Goal: Task Accomplishment & Management: Use online tool/utility

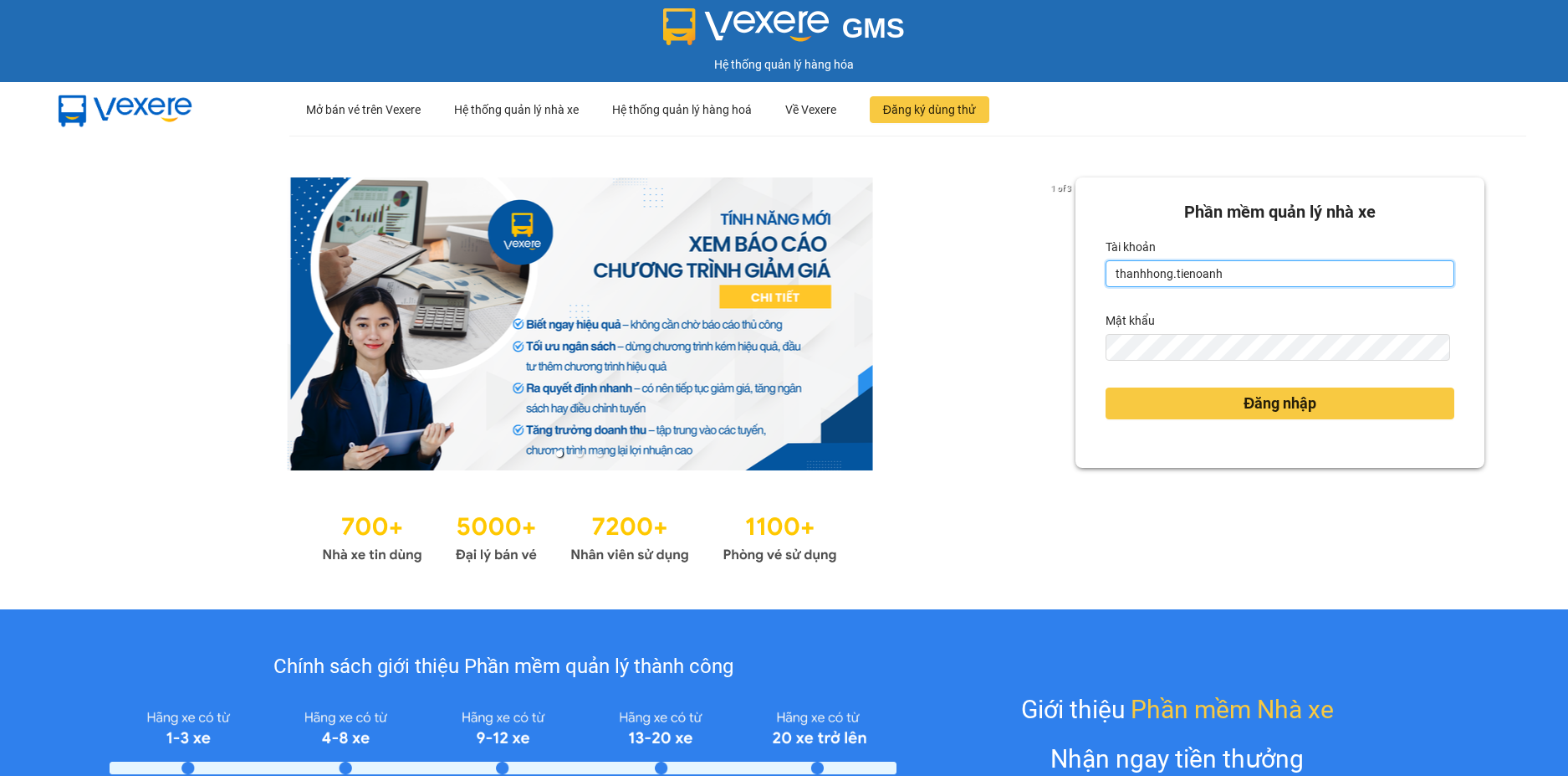
type input "thanhhong.tienoanh"
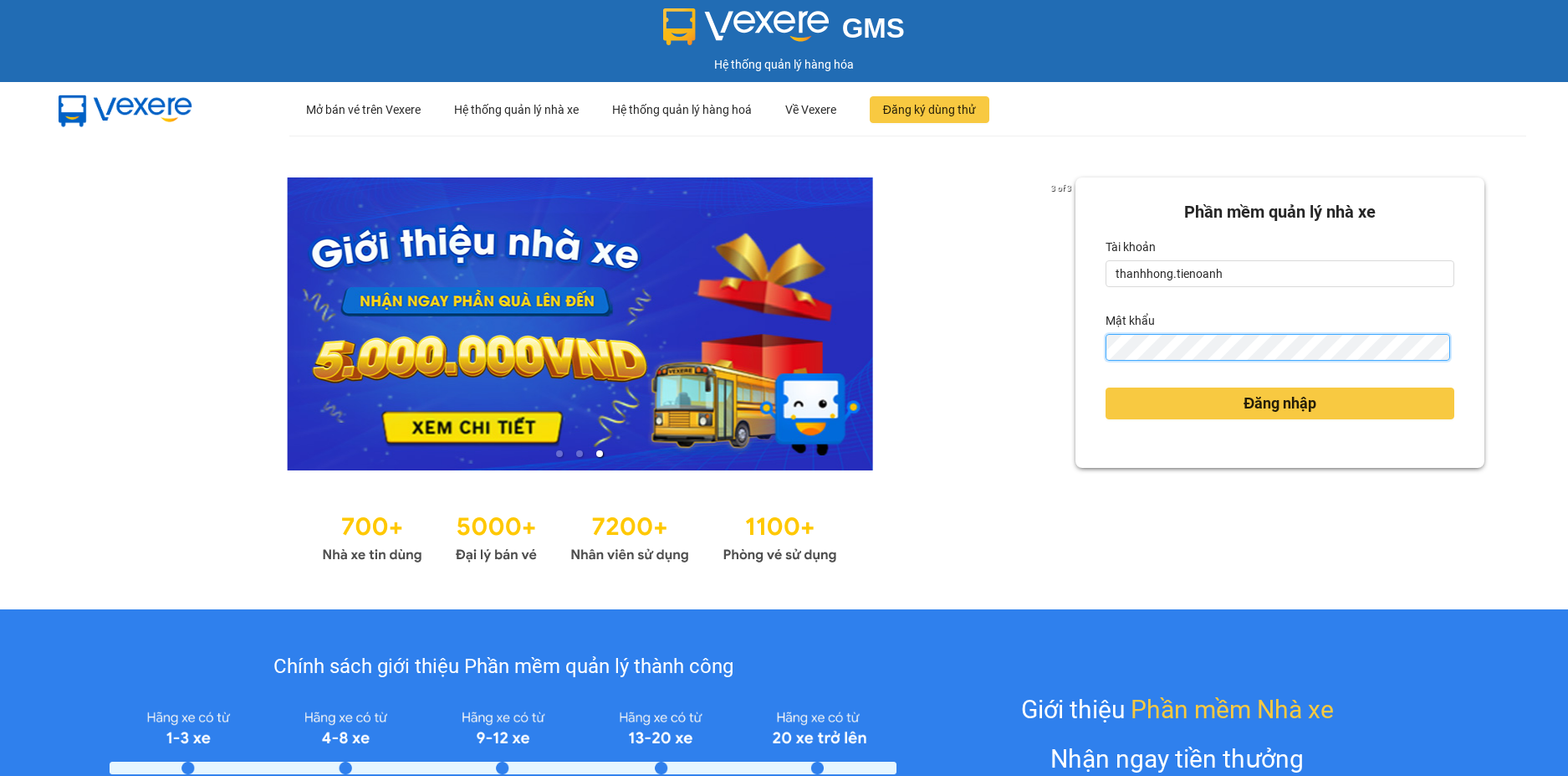
click at [1106, 388] on button "Đăng nhập" at bounding box center [1280, 403] width 349 height 32
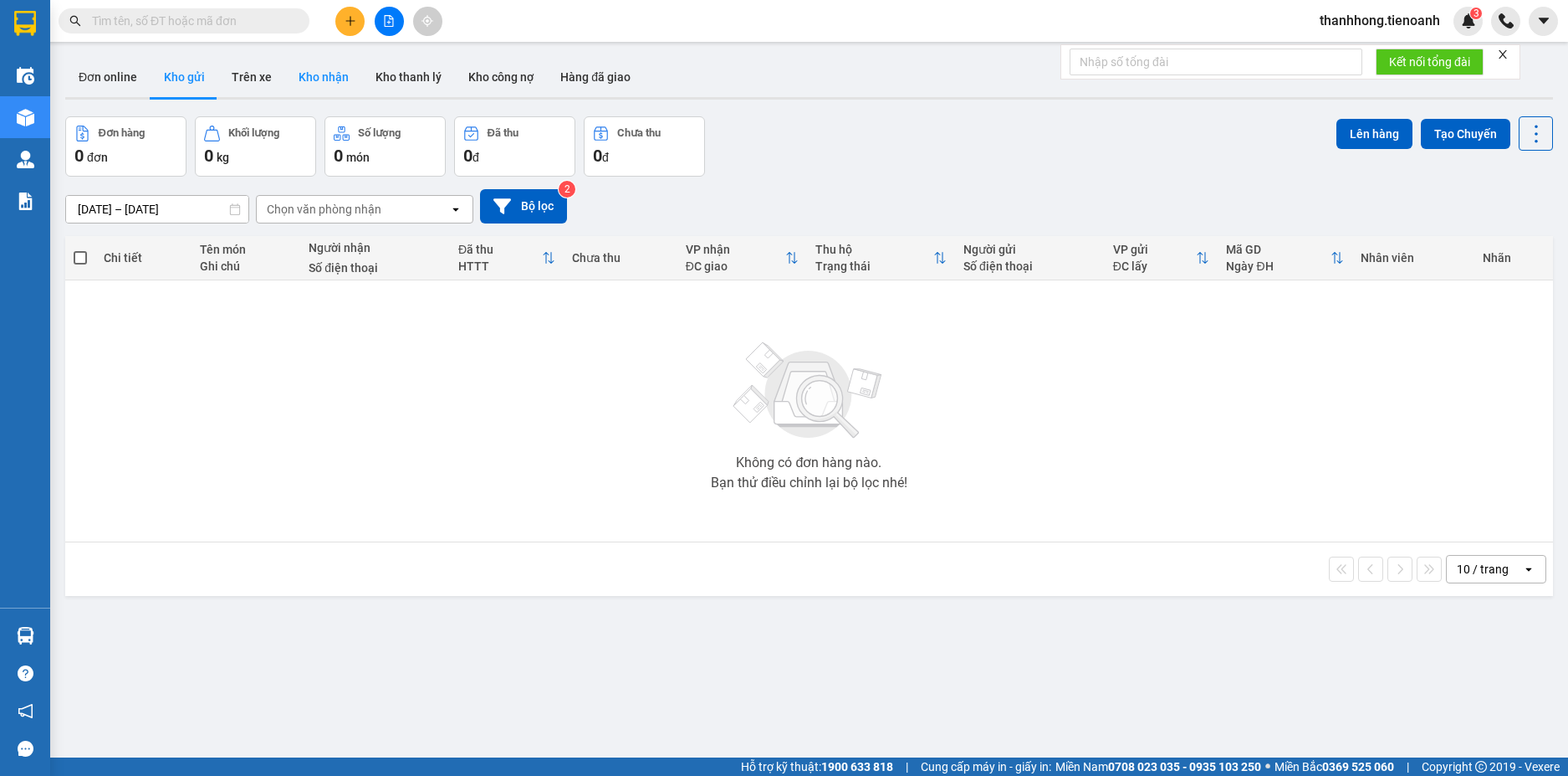
click at [295, 82] on button "Kho nhận" at bounding box center [323, 77] width 77 height 40
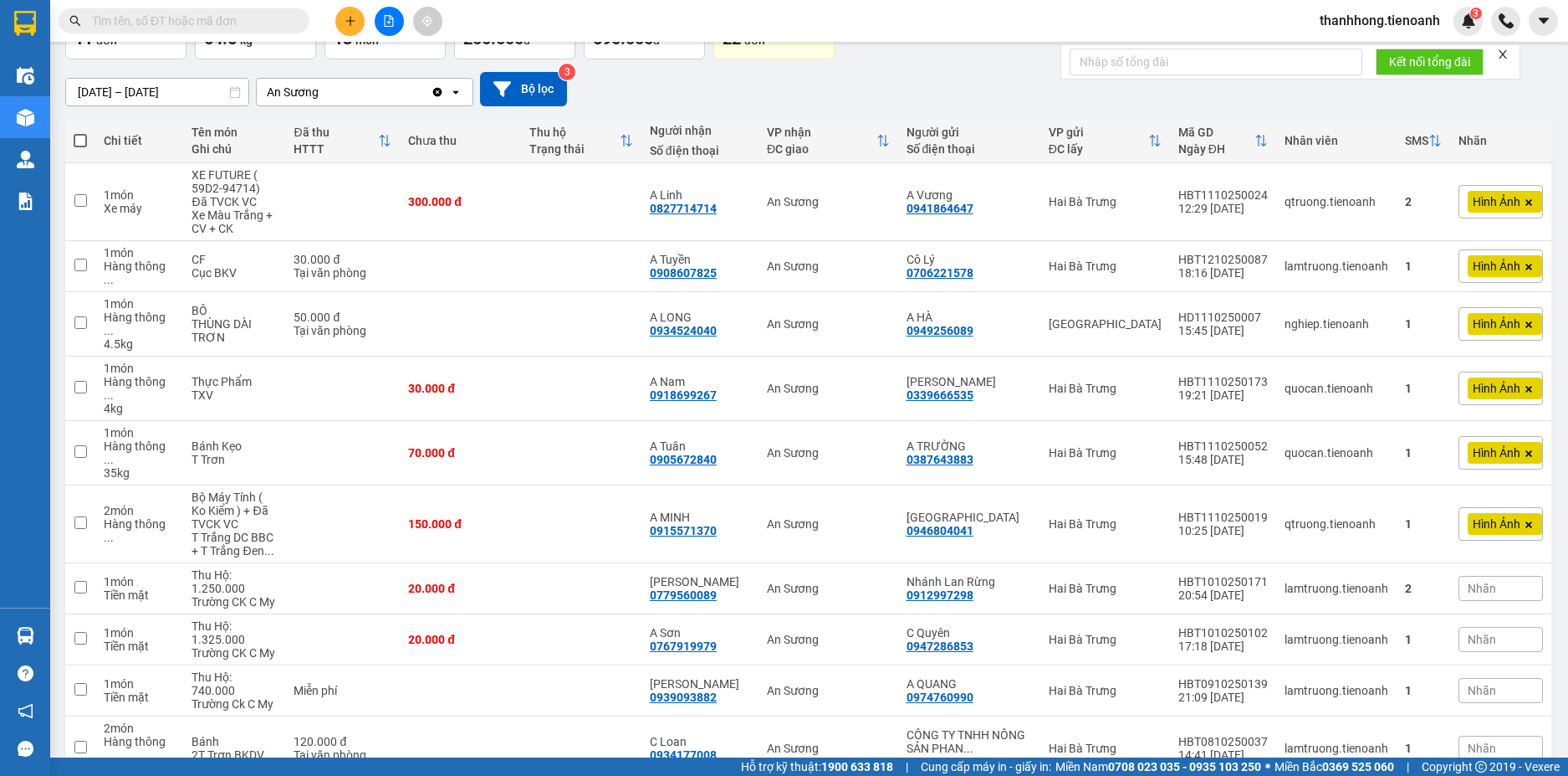
scroll to position [134, 0]
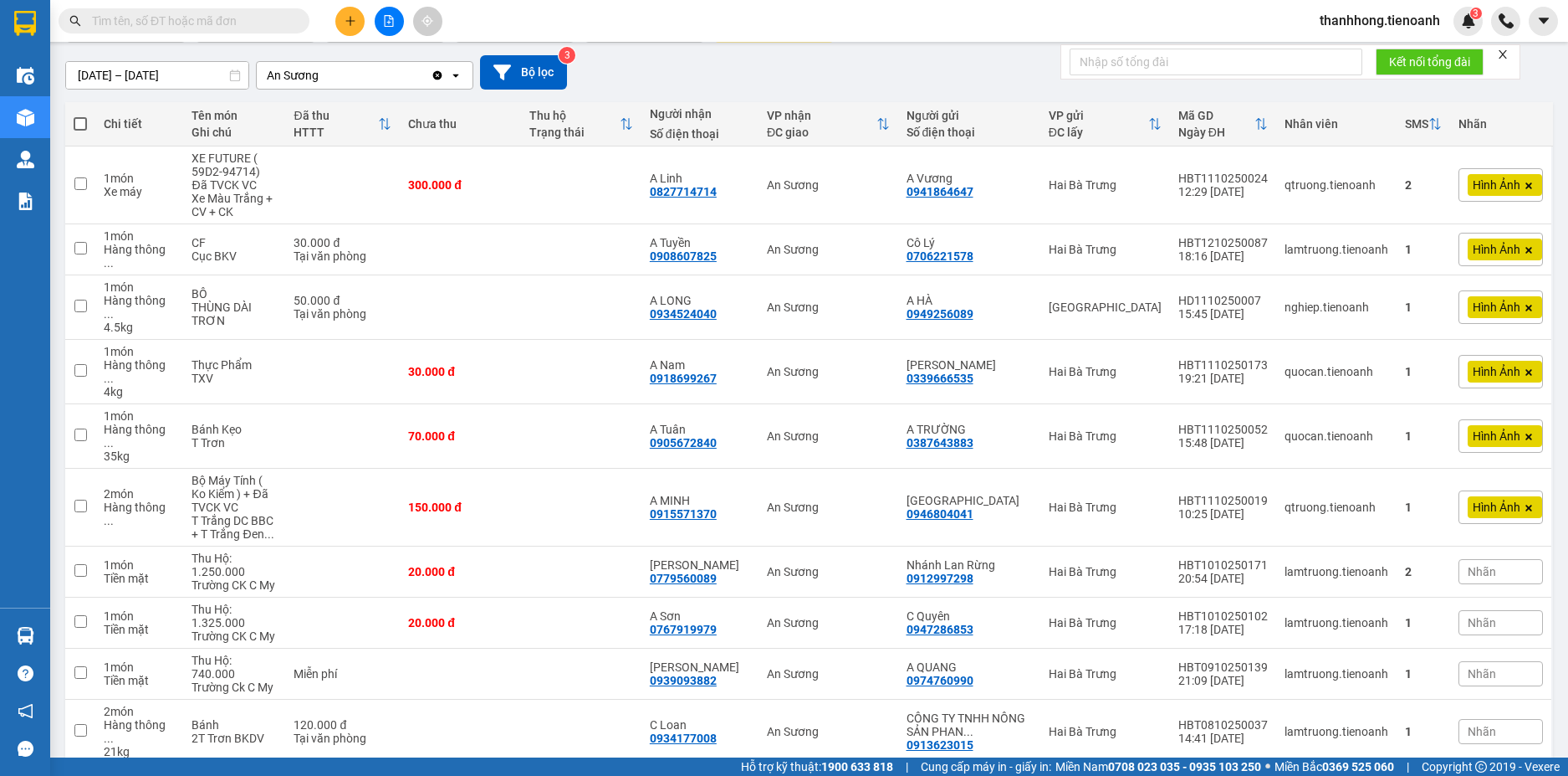
click at [1496, 775] on div "10 / trang" at bounding box center [1485, 791] width 76 height 27
click at [1500, 691] on div "100 / trang" at bounding box center [1483, 678] width 100 height 30
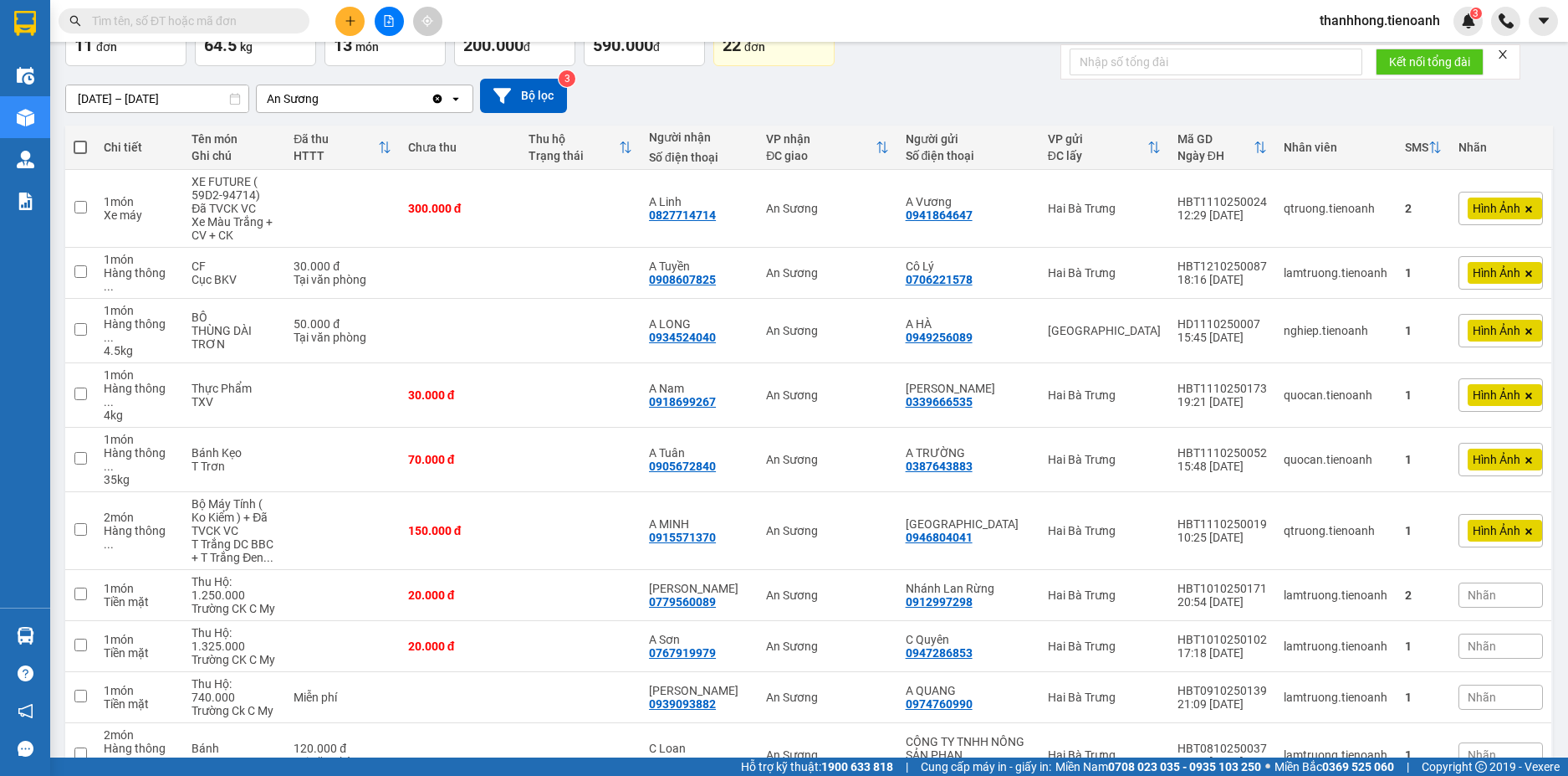
scroll to position [0, 0]
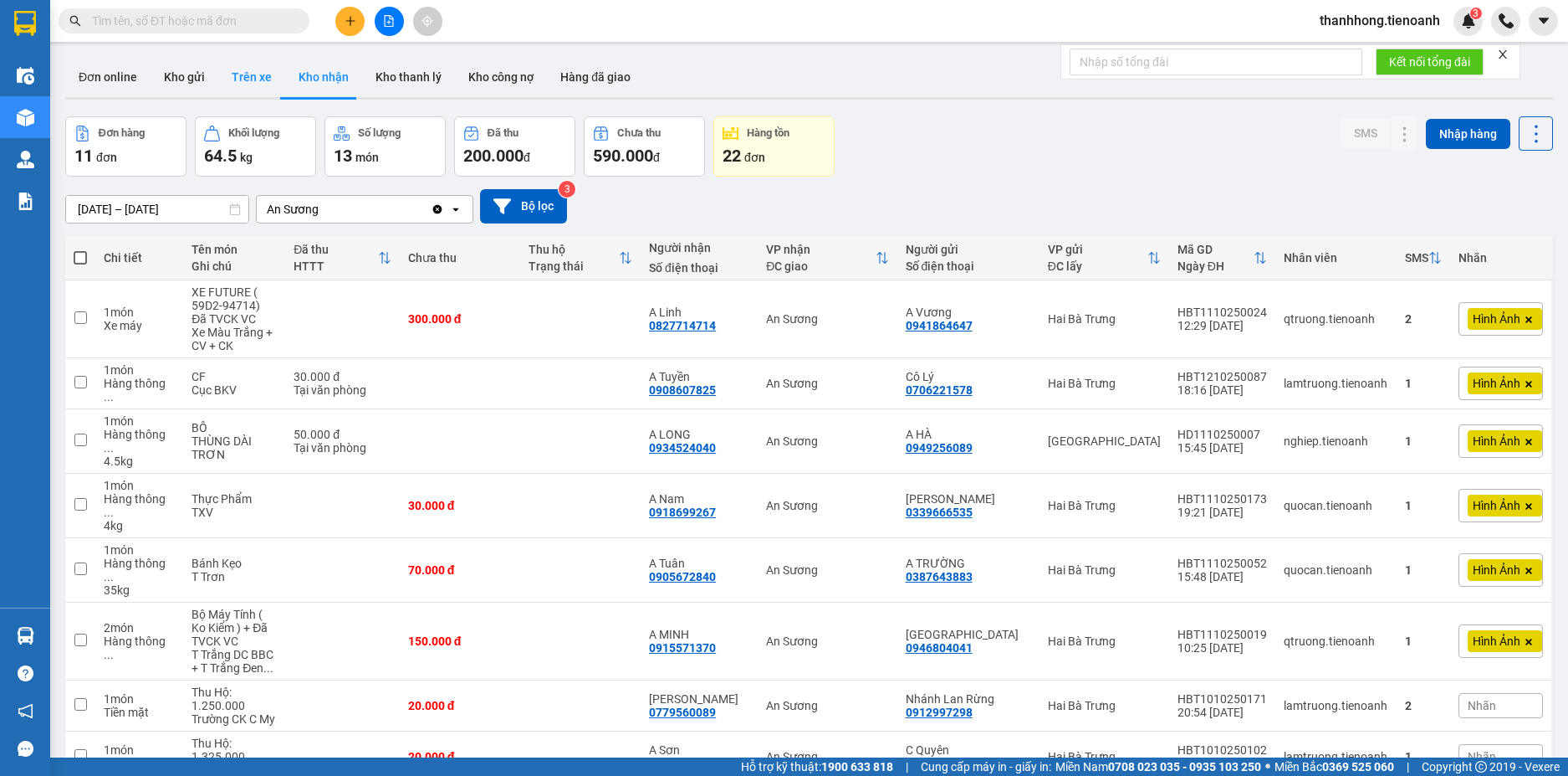
click at [272, 81] on button "Trên xe" at bounding box center [251, 77] width 67 height 40
type input "12/10/2025 – 14/10/2025"
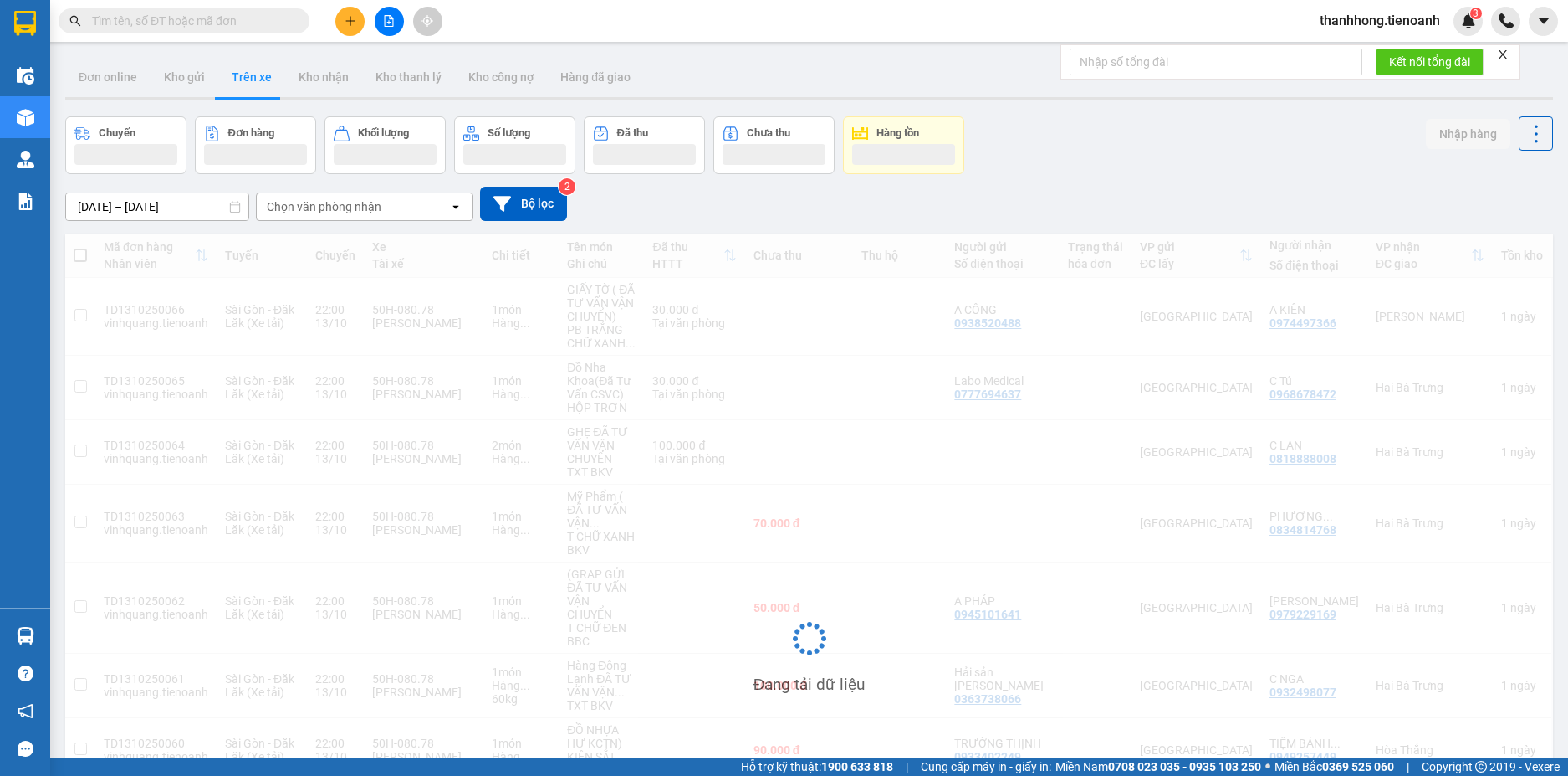
click at [350, 202] on div "Chọn văn phòng nhận" at bounding box center [324, 206] width 115 height 17
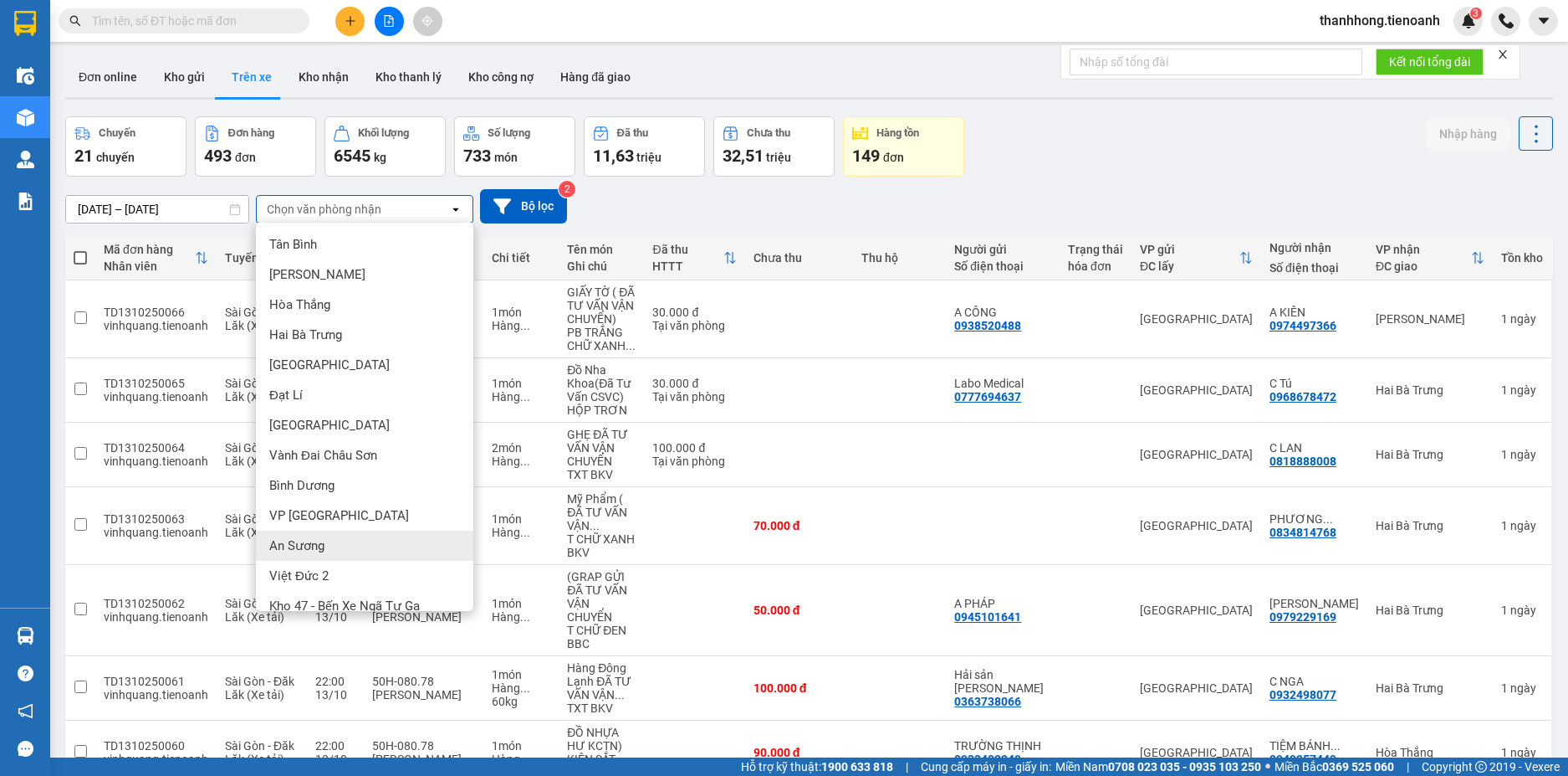
click at [333, 542] on div "An Sương" at bounding box center [365, 545] width 217 height 30
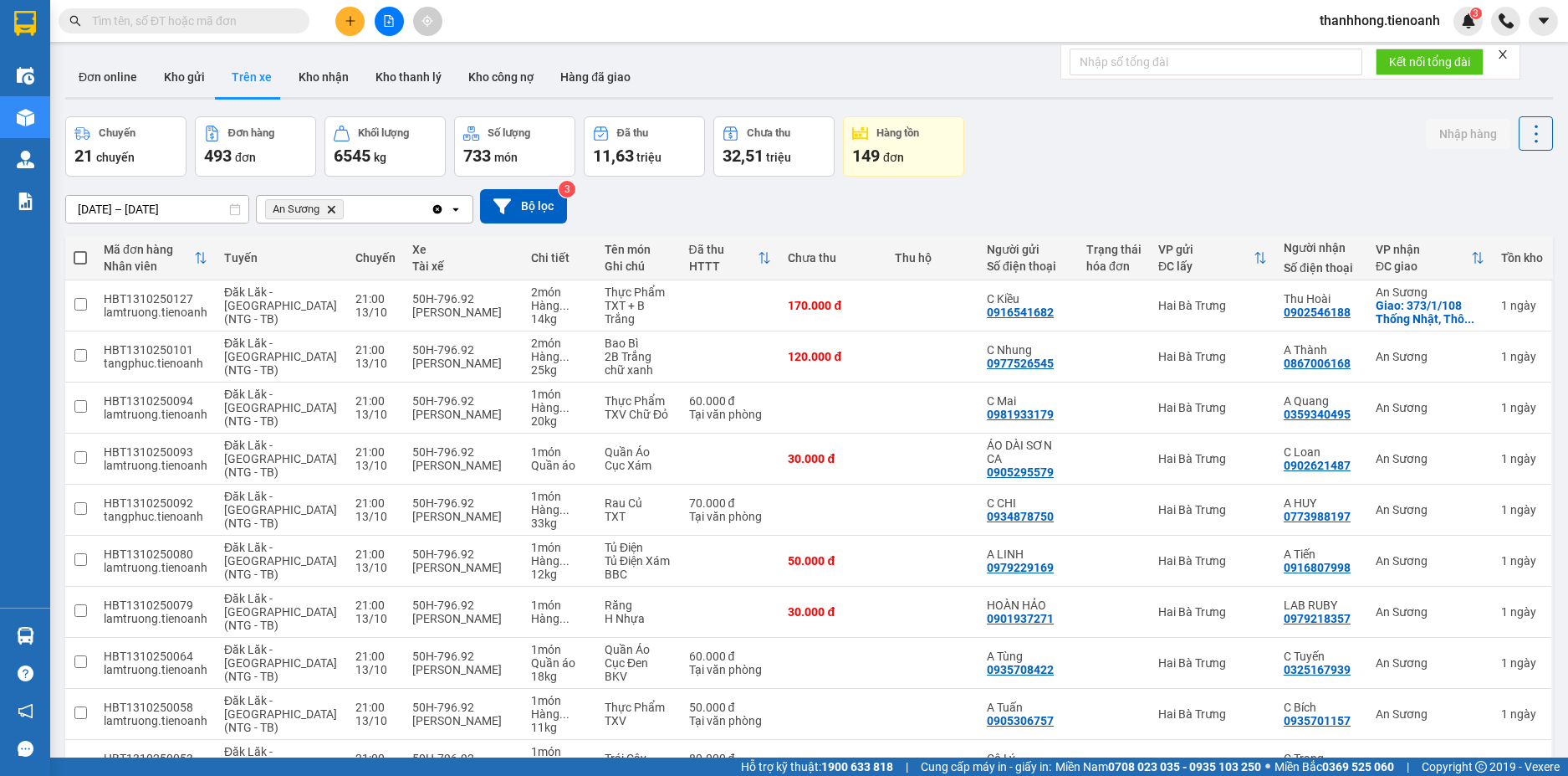
scroll to position [102, 0]
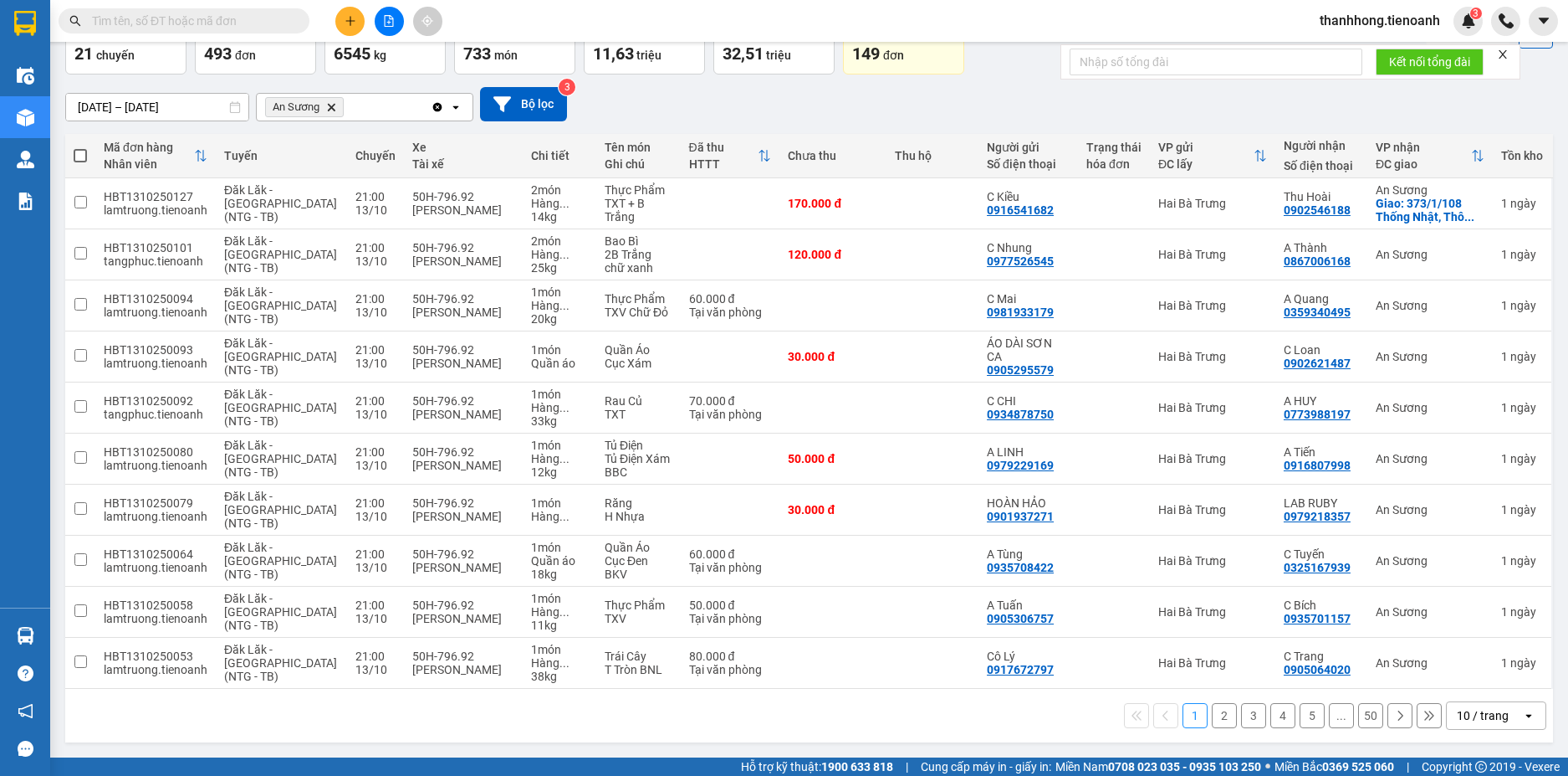
click at [1457, 717] on div "10 / trang" at bounding box center [1483, 715] width 51 height 17
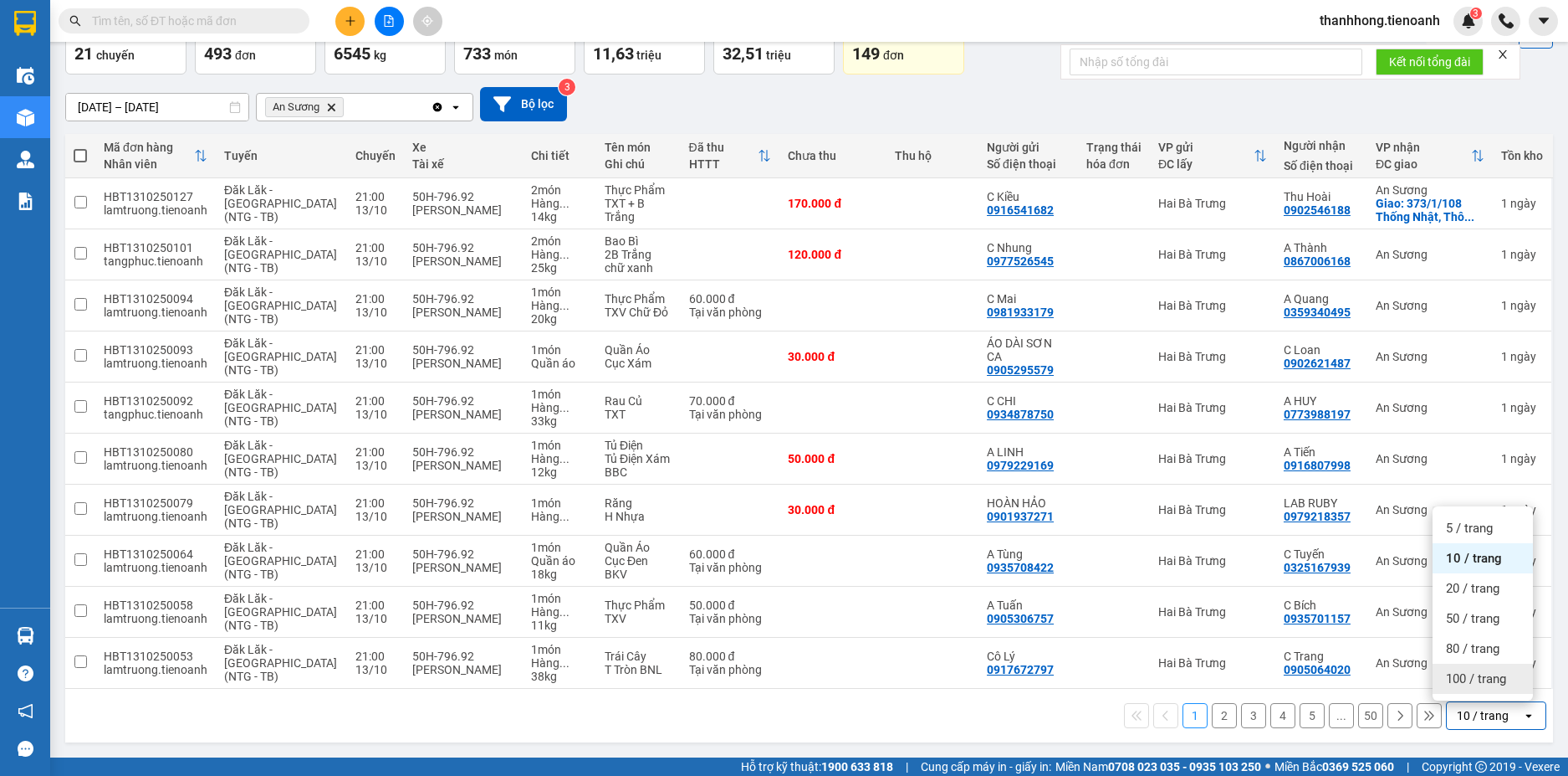
click at [1481, 685] on span "100 / trang" at bounding box center [1476, 678] width 60 height 17
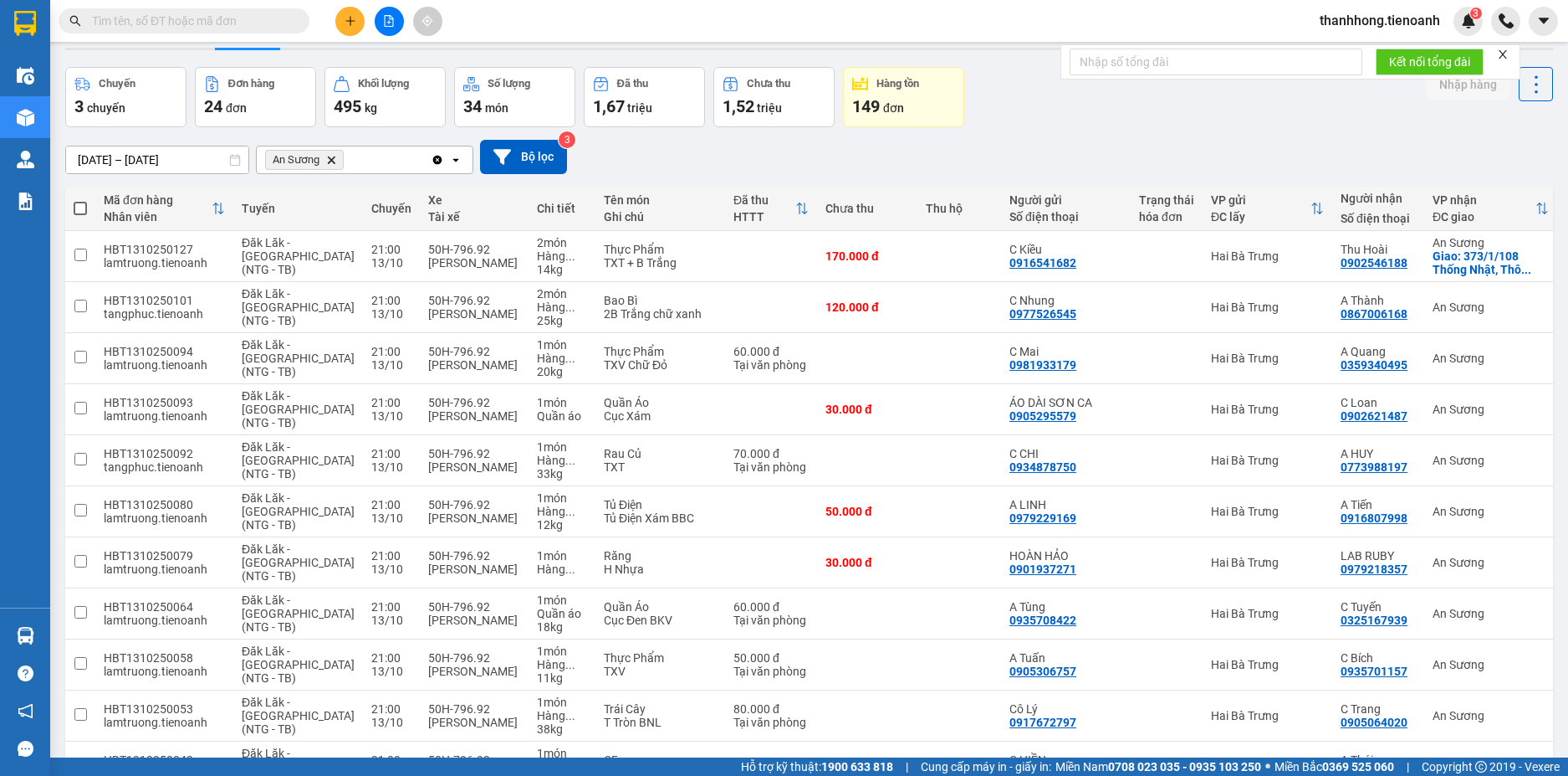
scroll to position [0, 0]
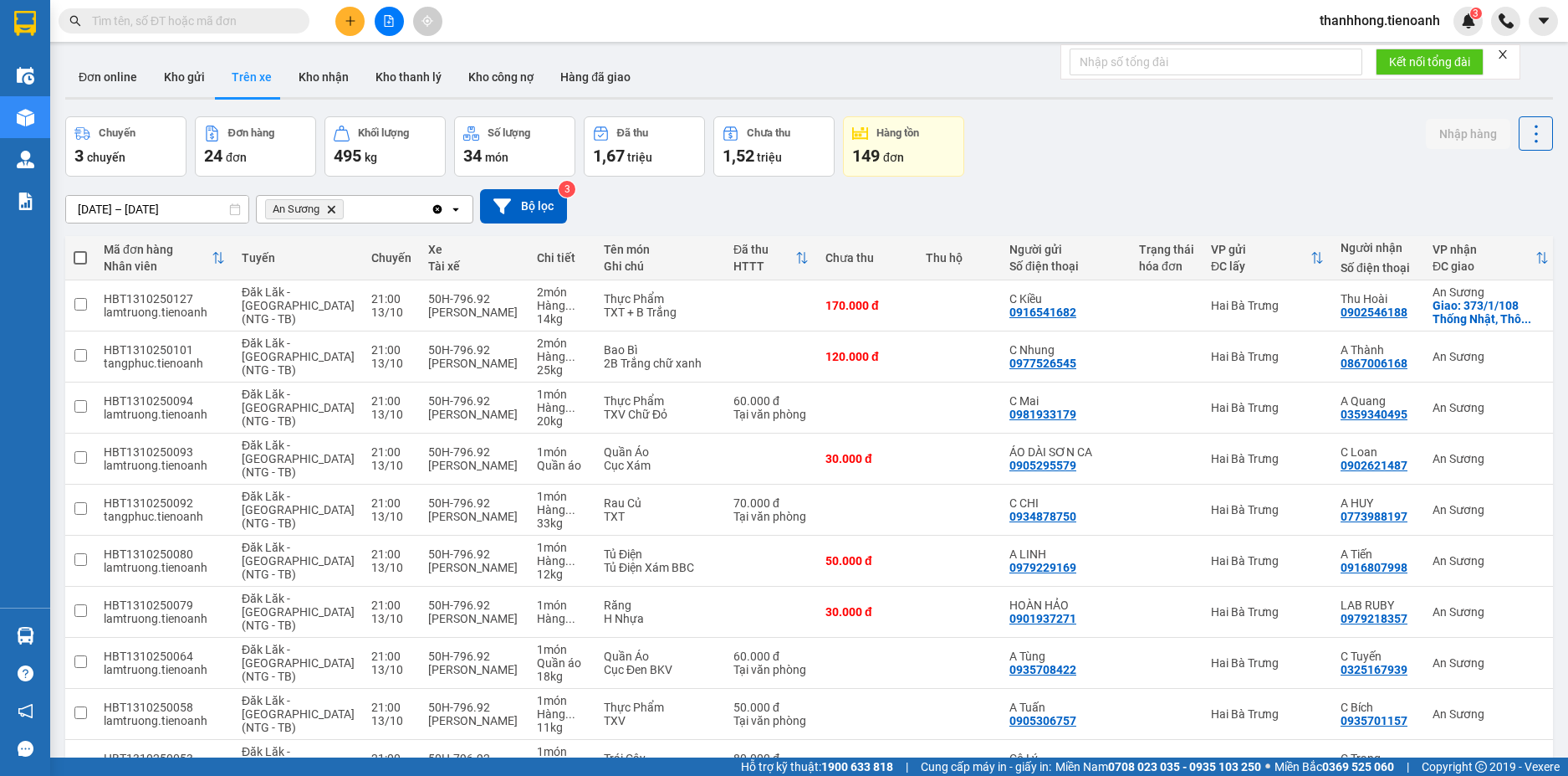
click at [88, 252] on th at bounding box center [80, 258] width 30 height 45
click at [77, 257] on span at bounding box center [81, 257] width 14 height 14
click at [81, 250] on input "checkbox" at bounding box center [81, 250] width 0 height 0
checkbox input "true"
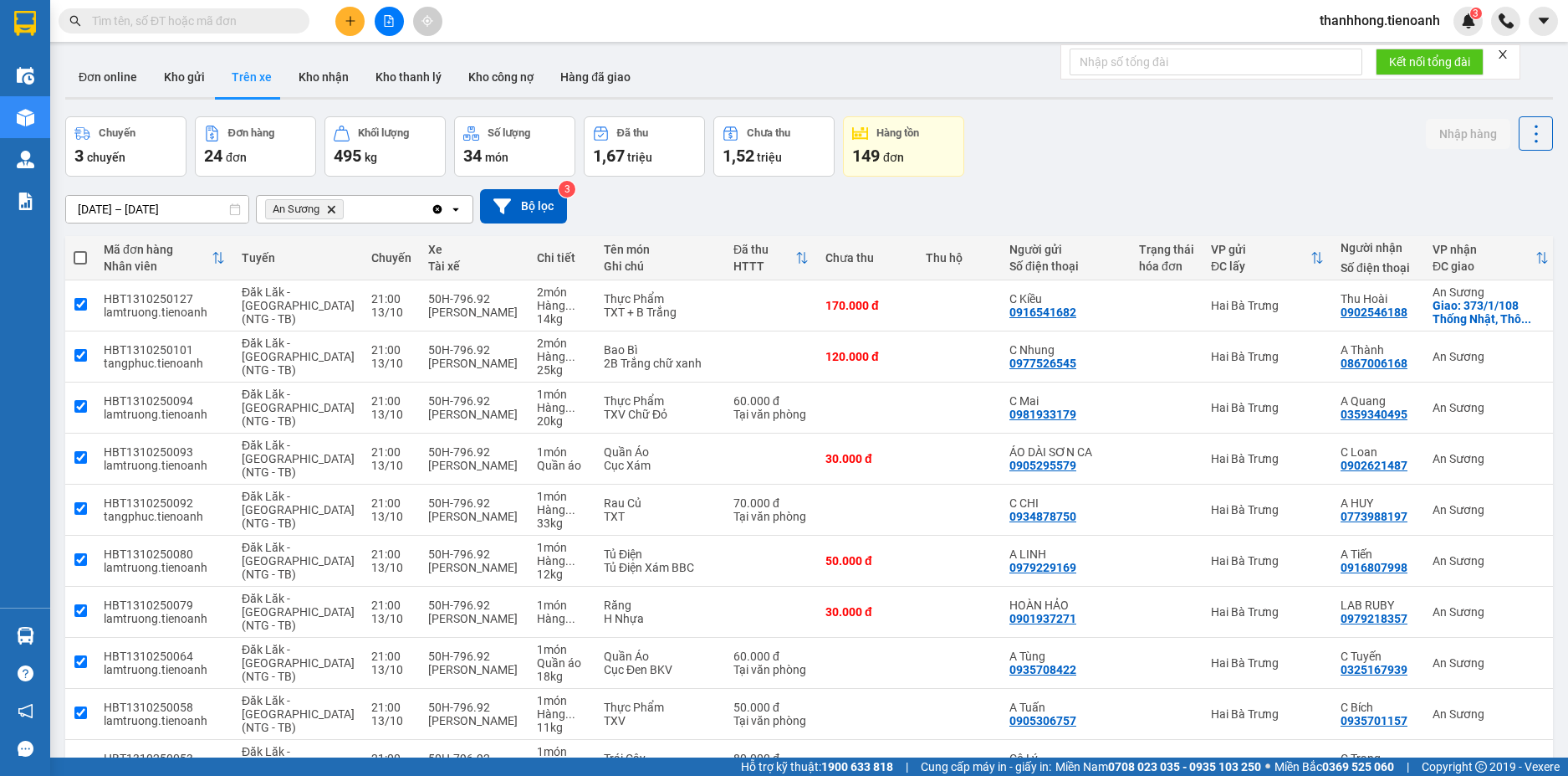
checkbox input "true"
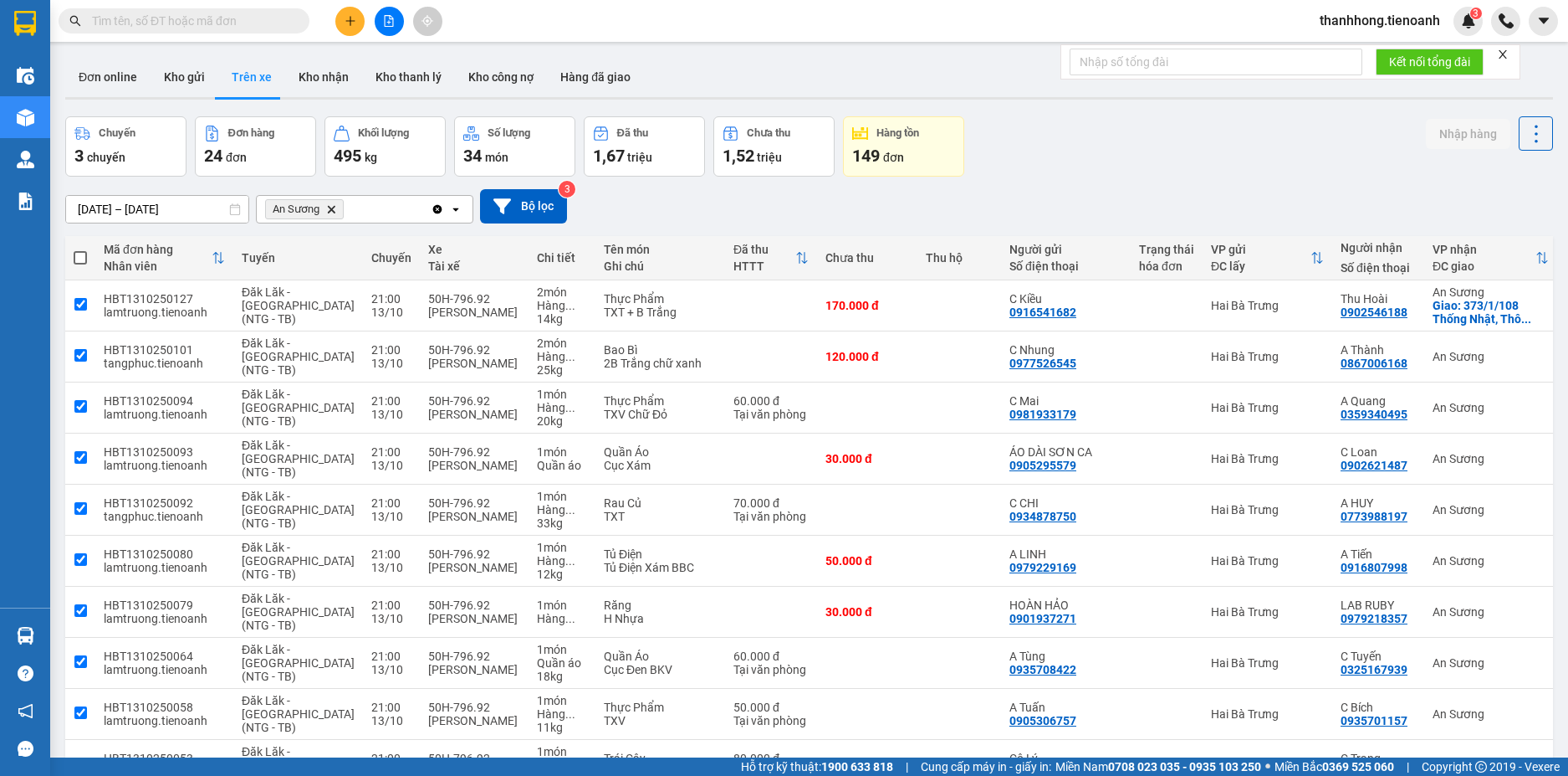
checkbox input "true"
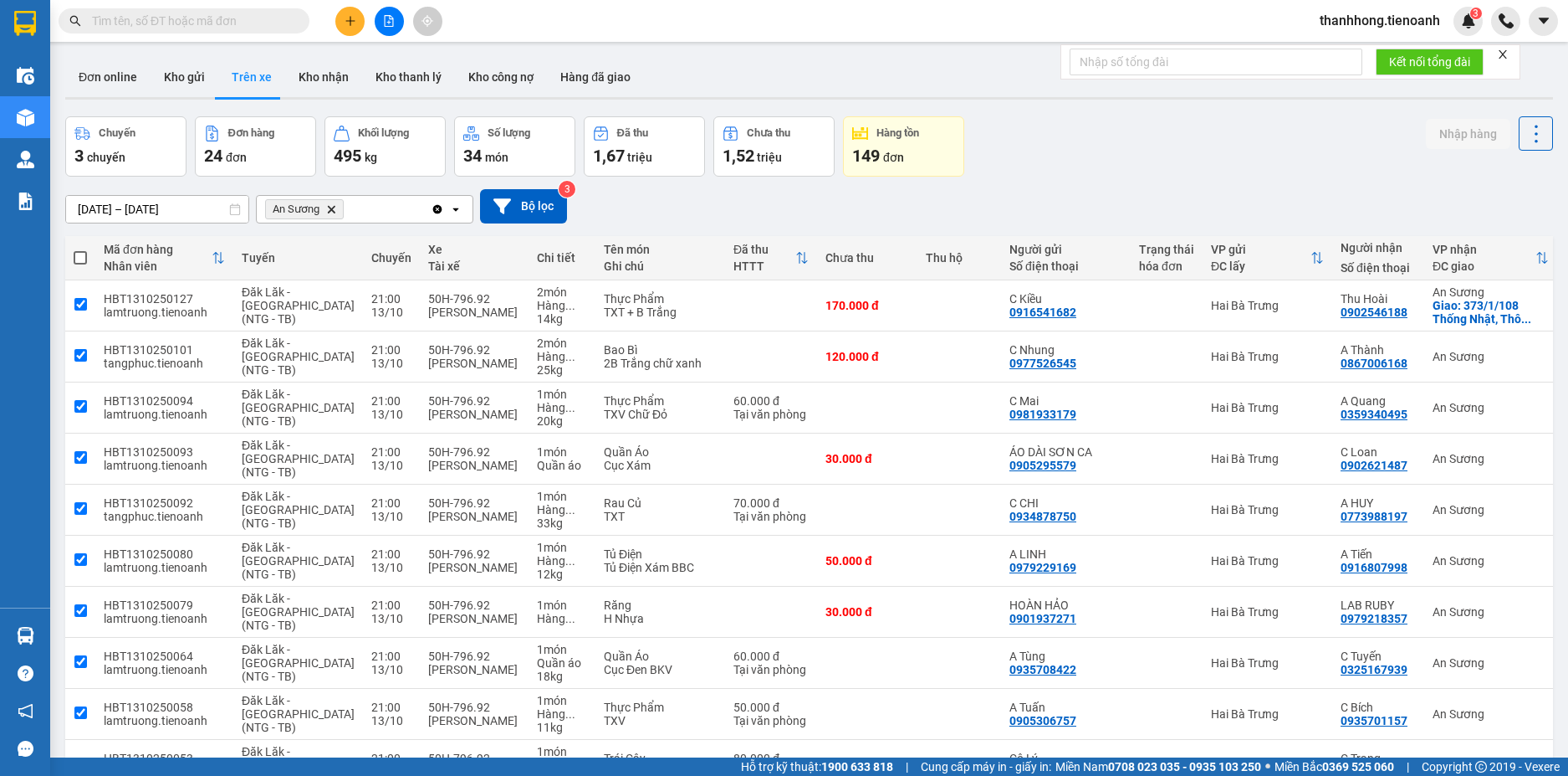
checkbox input "true"
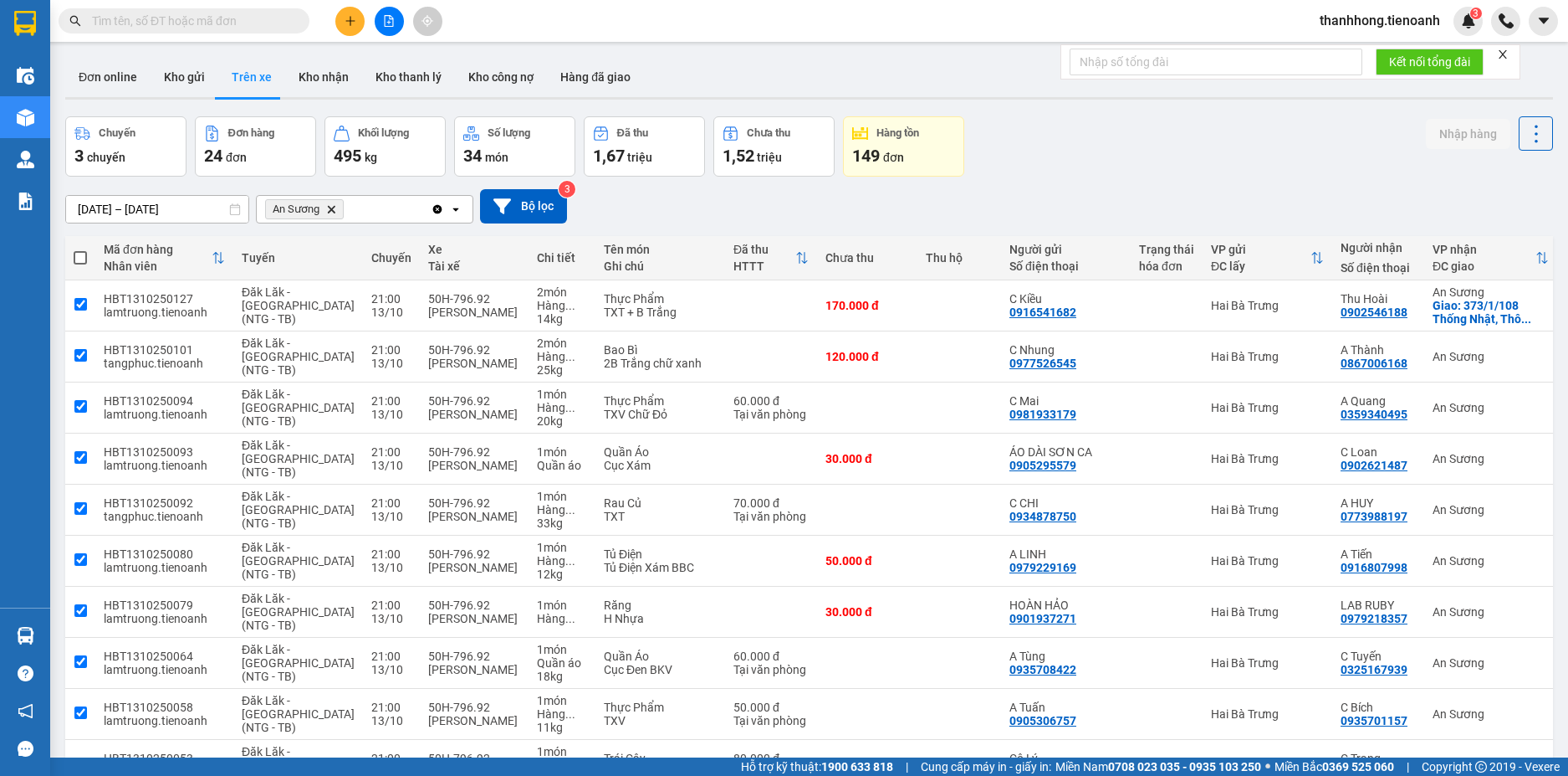
checkbox input "true"
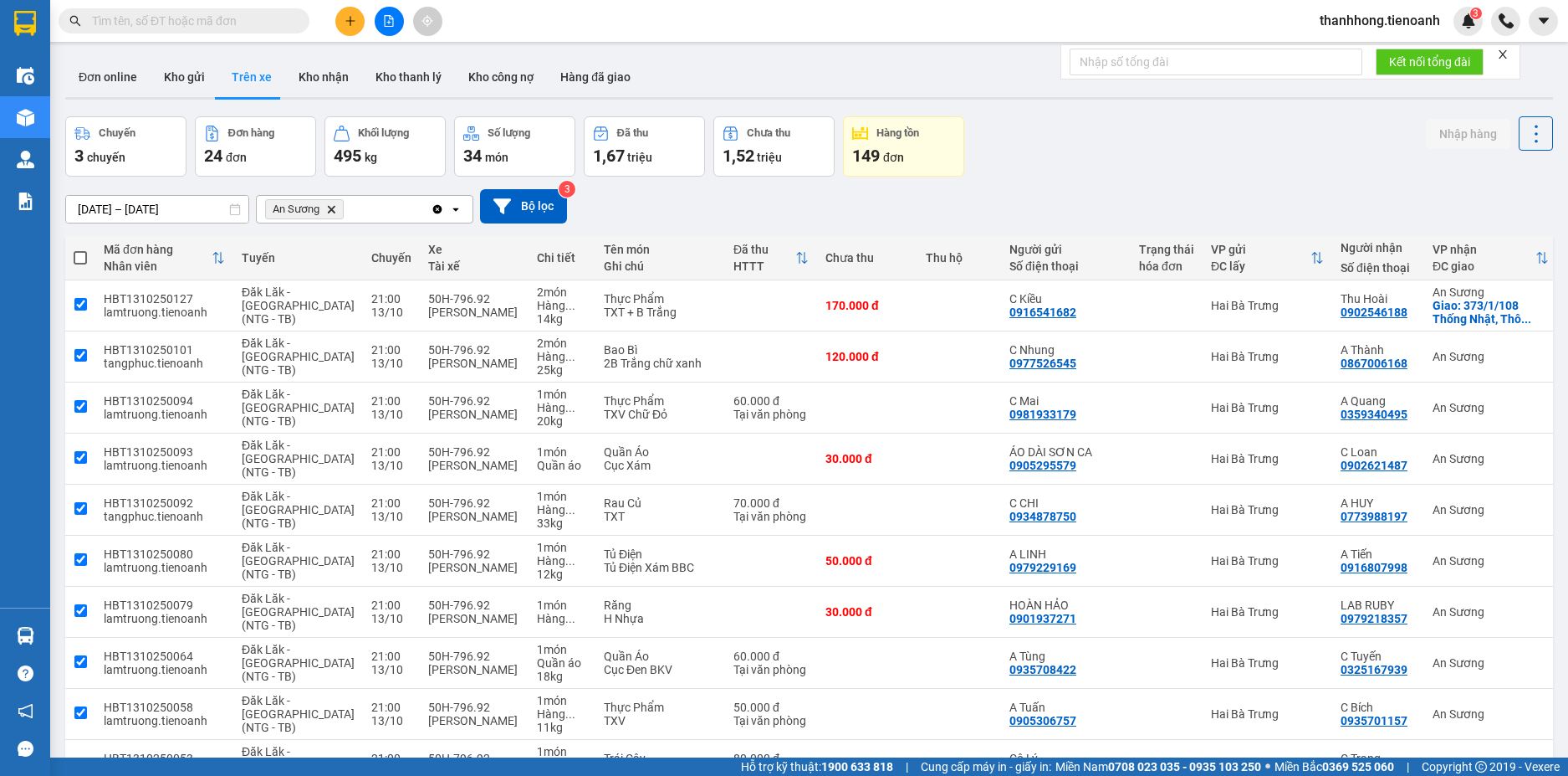
checkbox input "true"
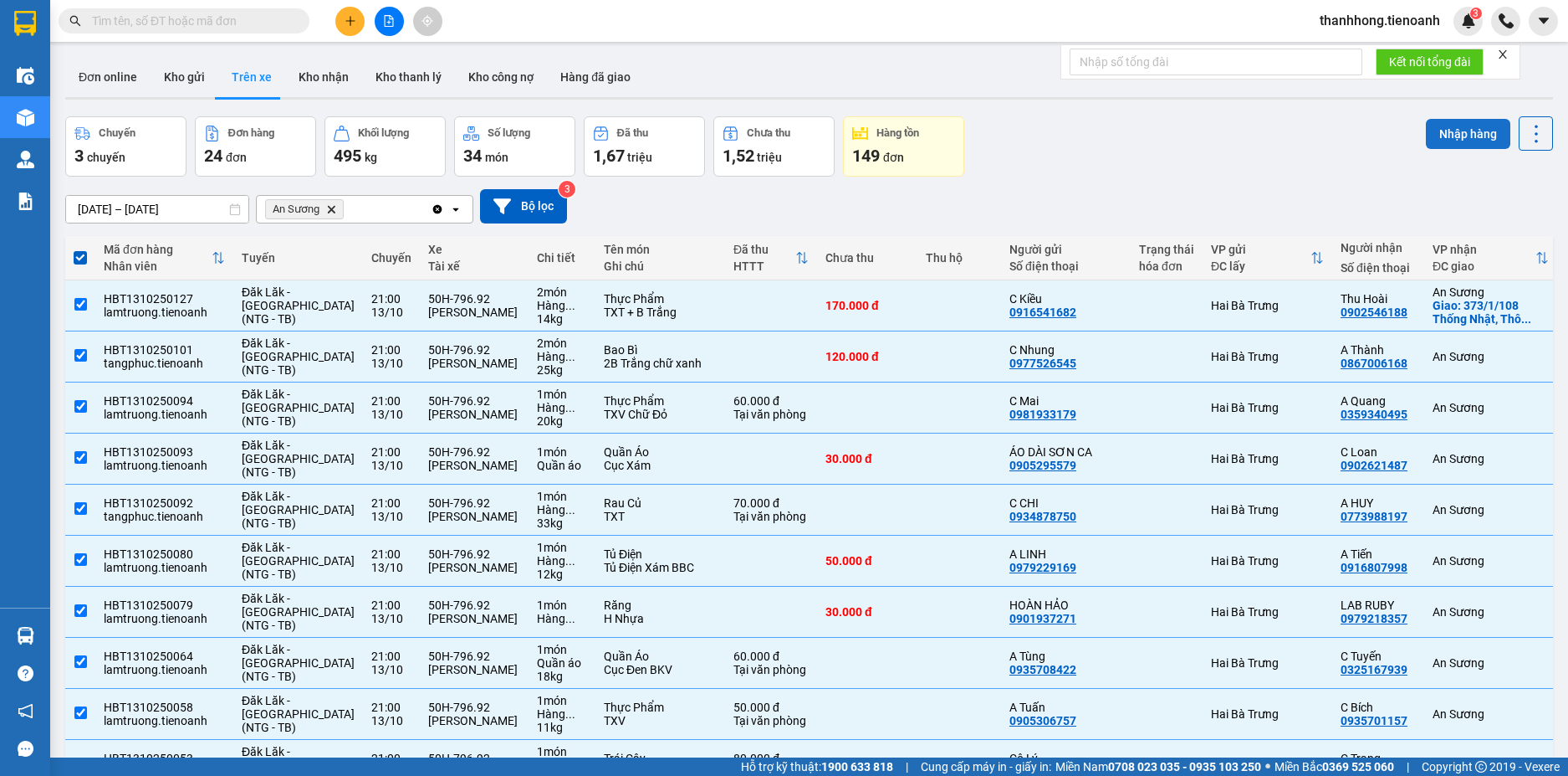
click at [1461, 131] on button "Nhập hàng" at bounding box center [1468, 133] width 84 height 30
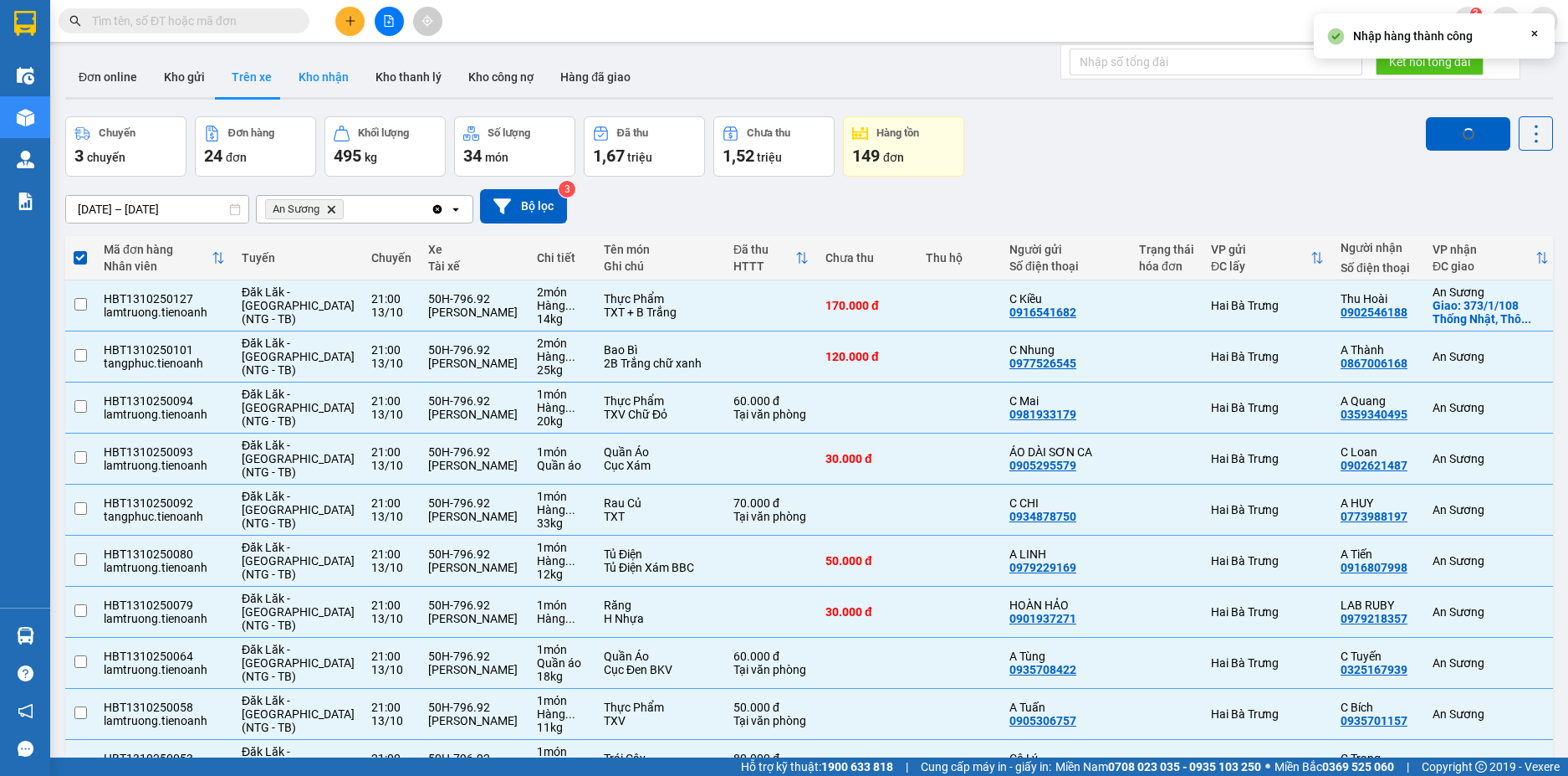
checkbox input "false"
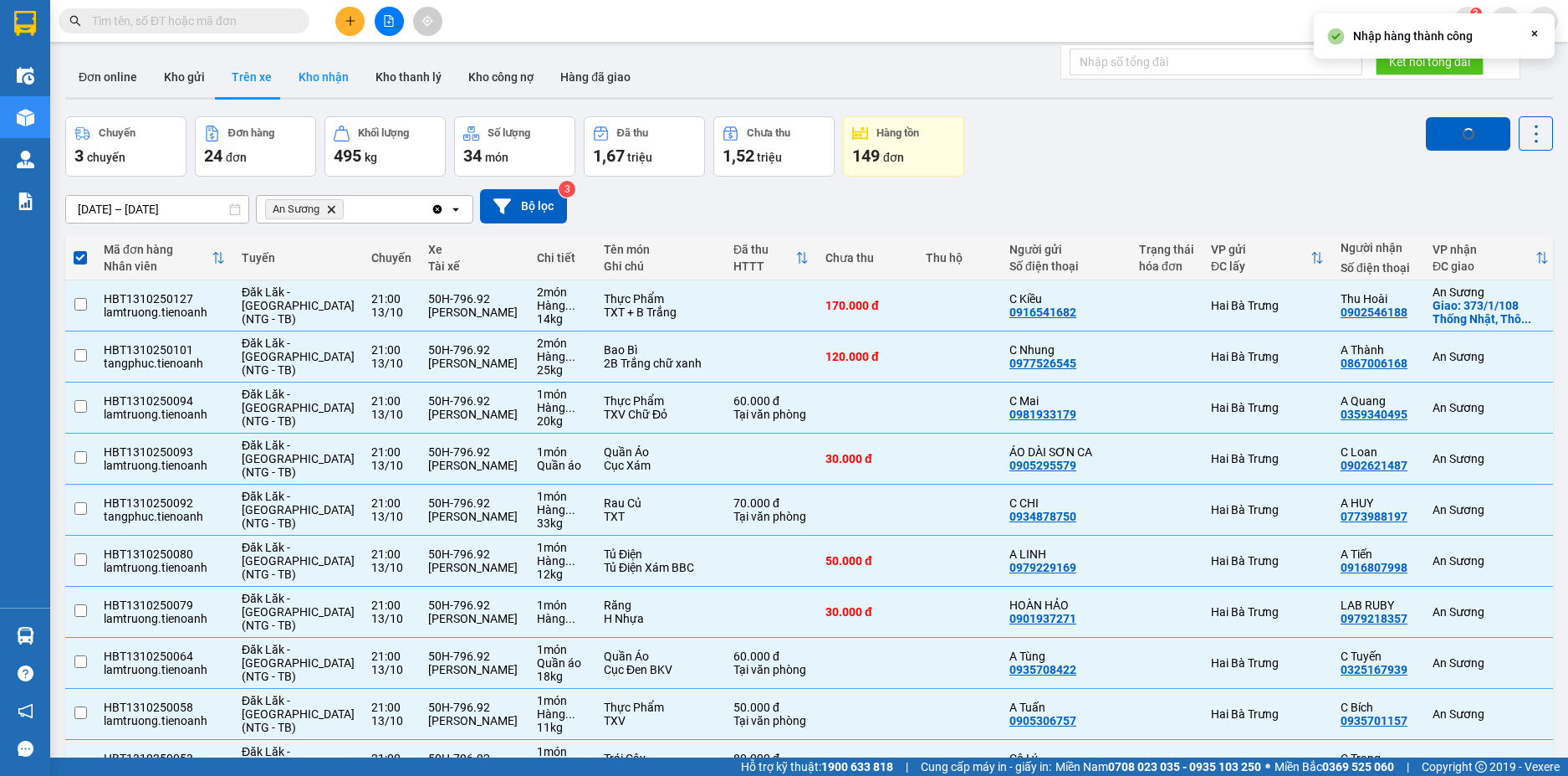
checkbox input "false"
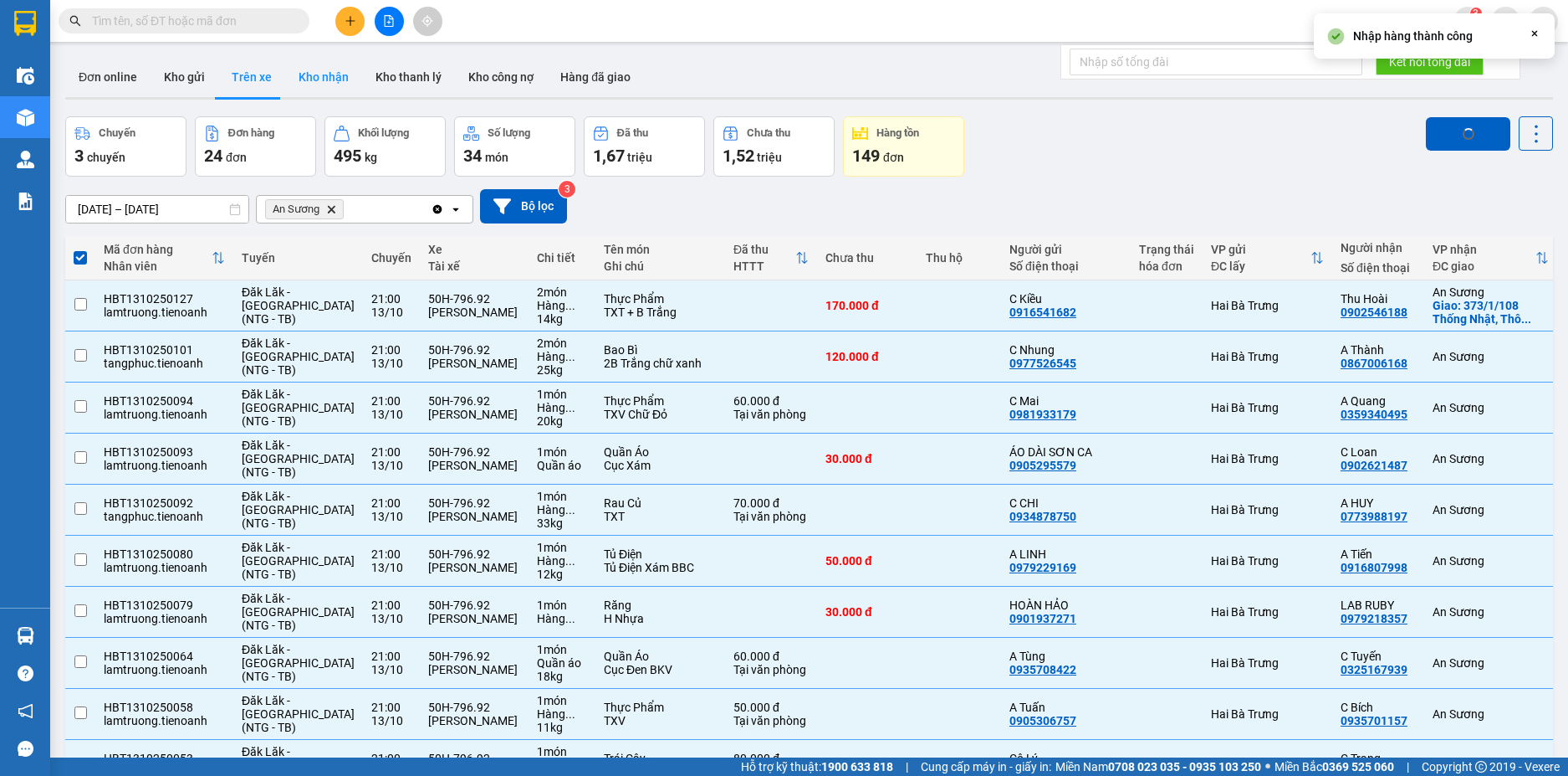
checkbox input "false"
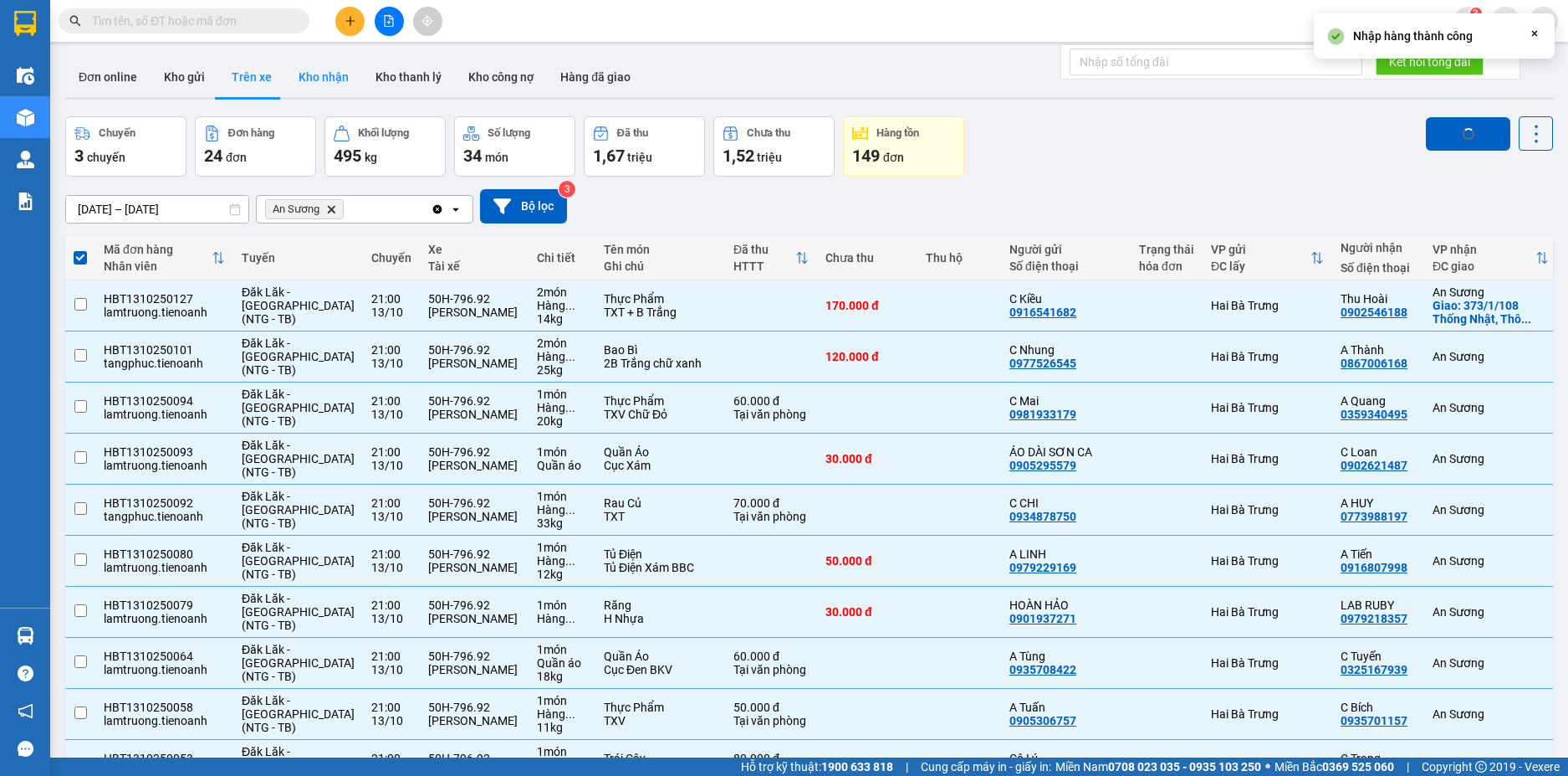
checkbox input "false"
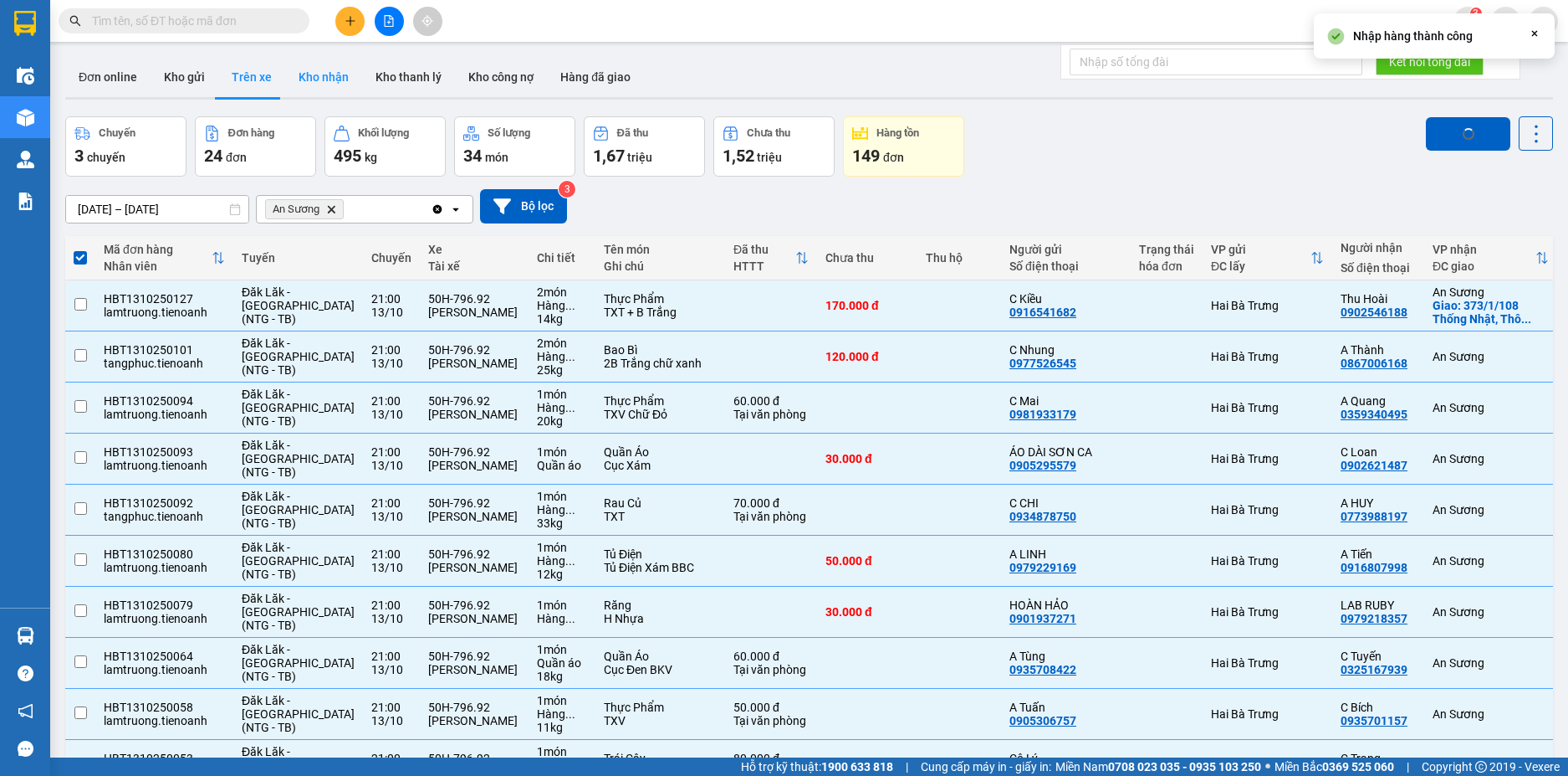
checkbox input "false"
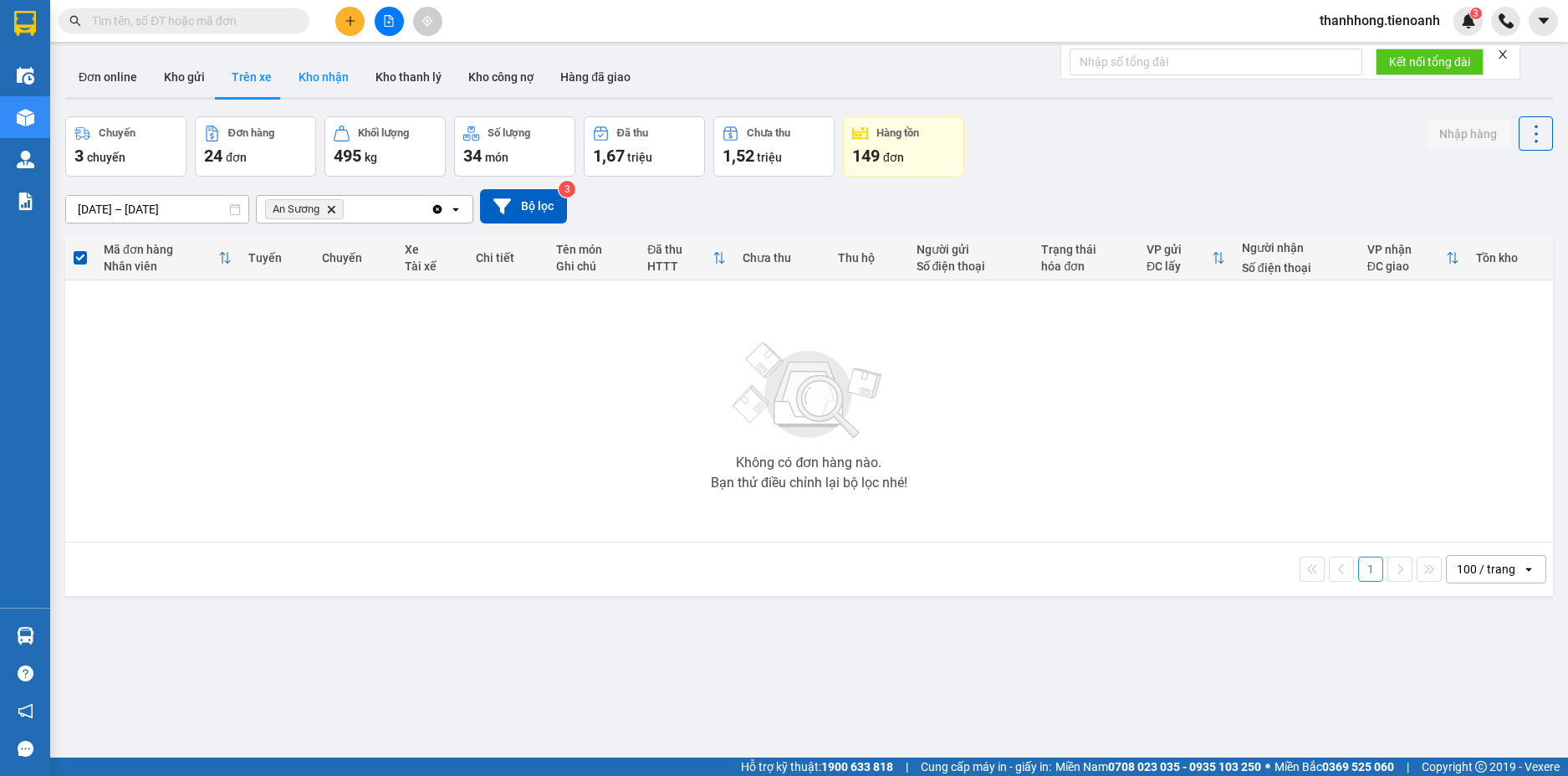
click at [332, 76] on button "Kho nhận" at bounding box center [323, 77] width 77 height 40
type input "30/09/2025 – 14/10/2025"
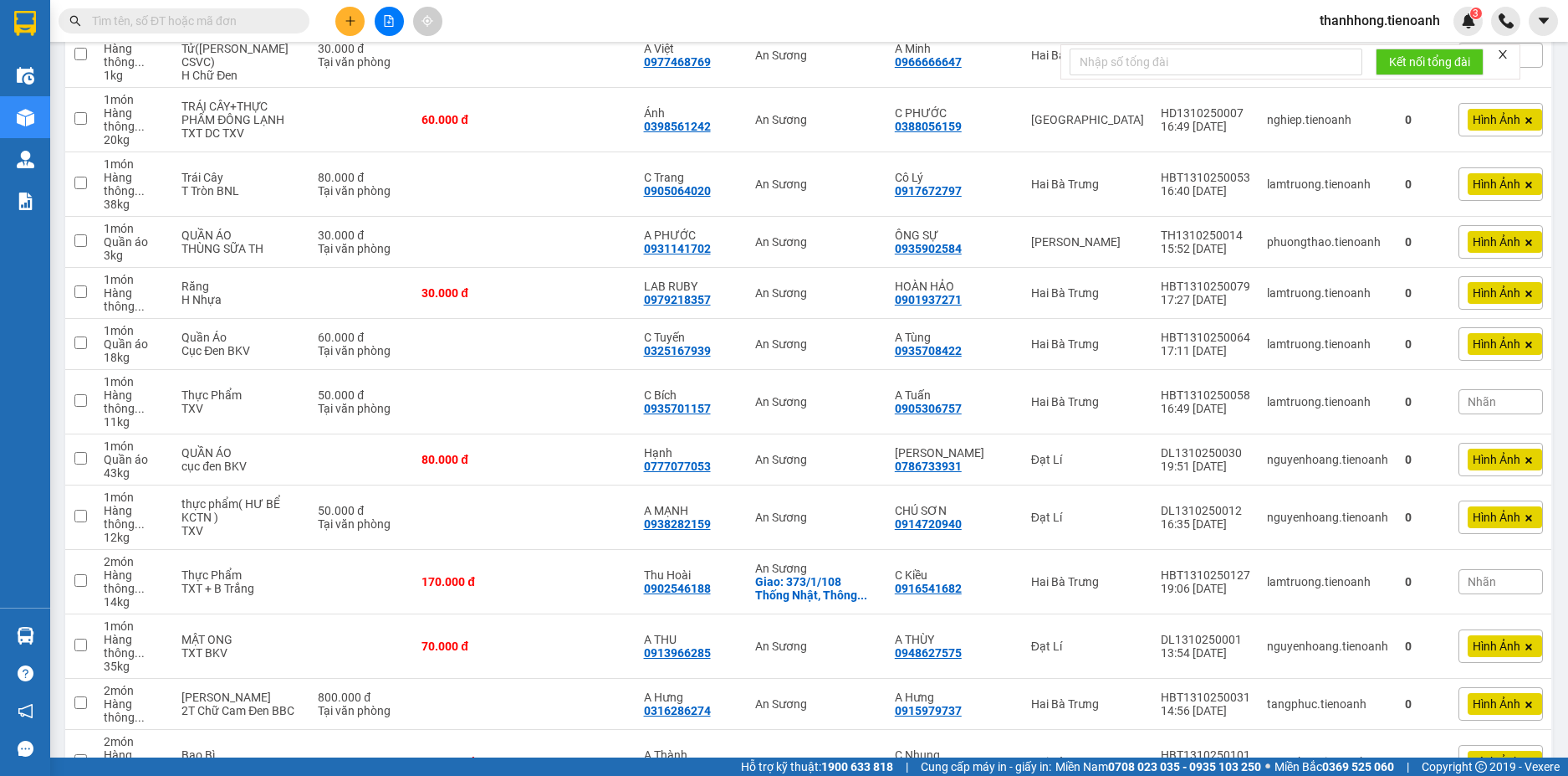
scroll to position [807, 0]
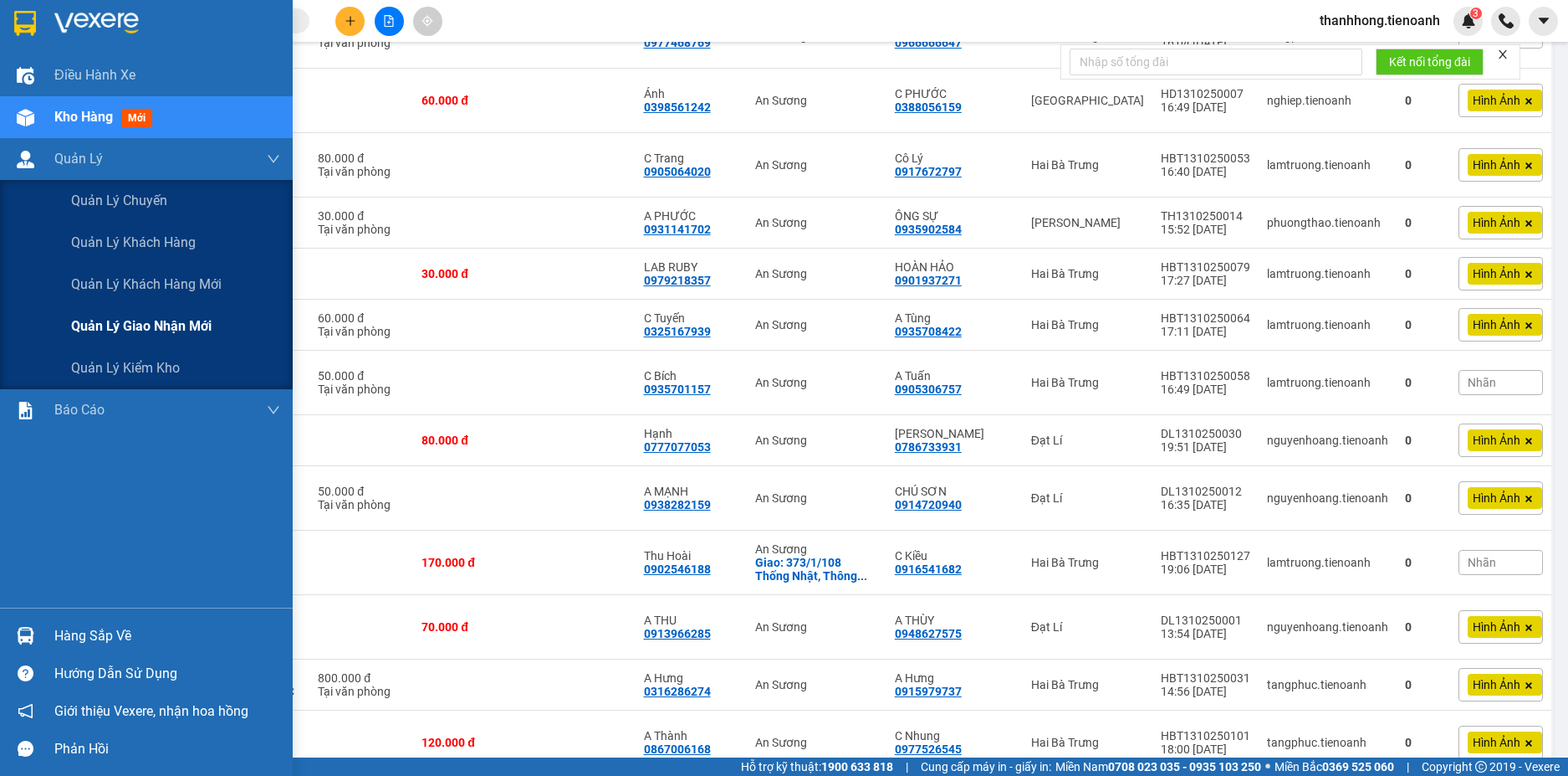
click at [111, 321] on span "Quản lý giao nhận mới" at bounding box center [141, 326] width 141 height 21
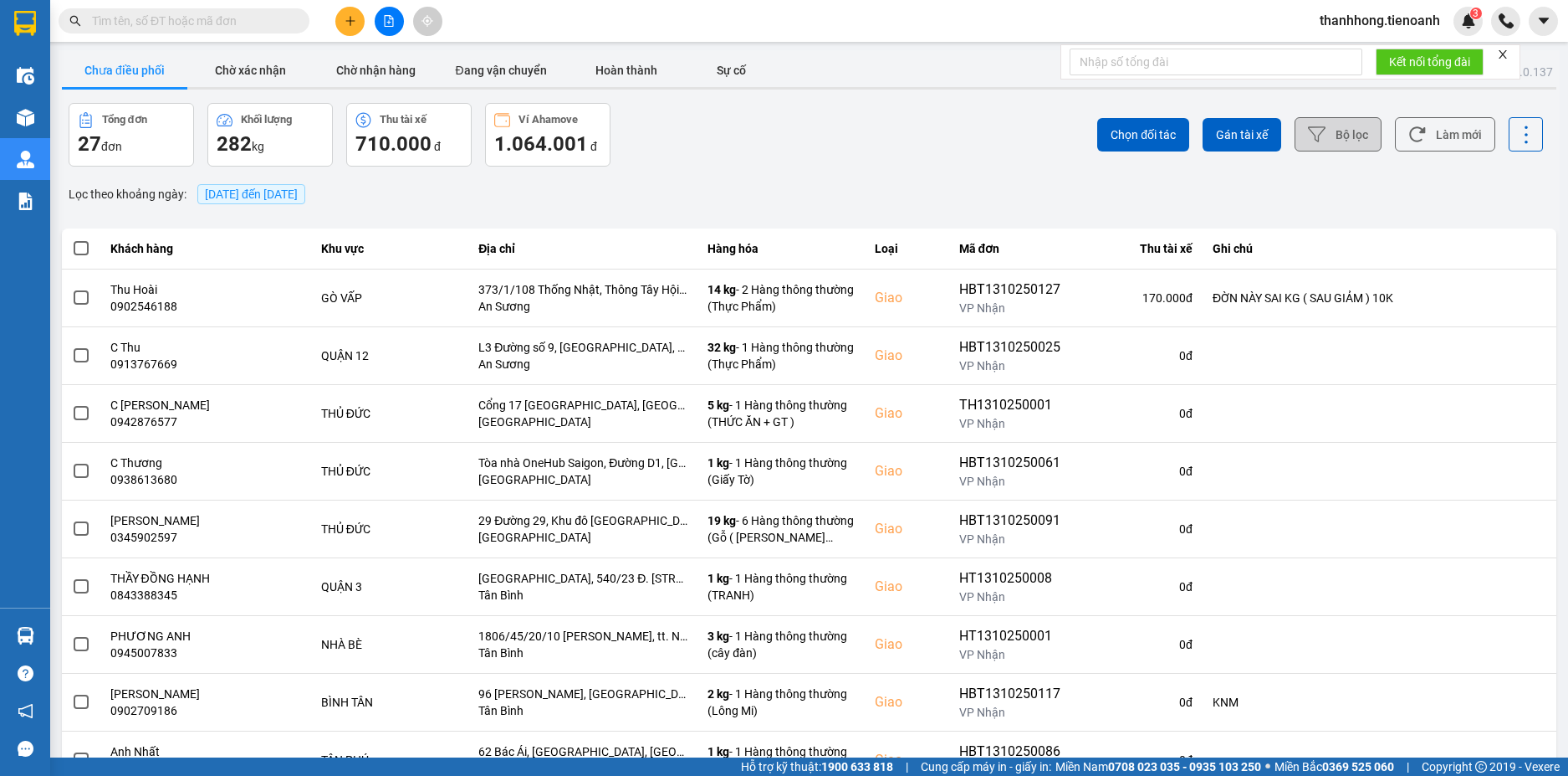
click at [1337, 121] on button "Bộ lọc" at bounding box center [1339, 134] width 87 height 34
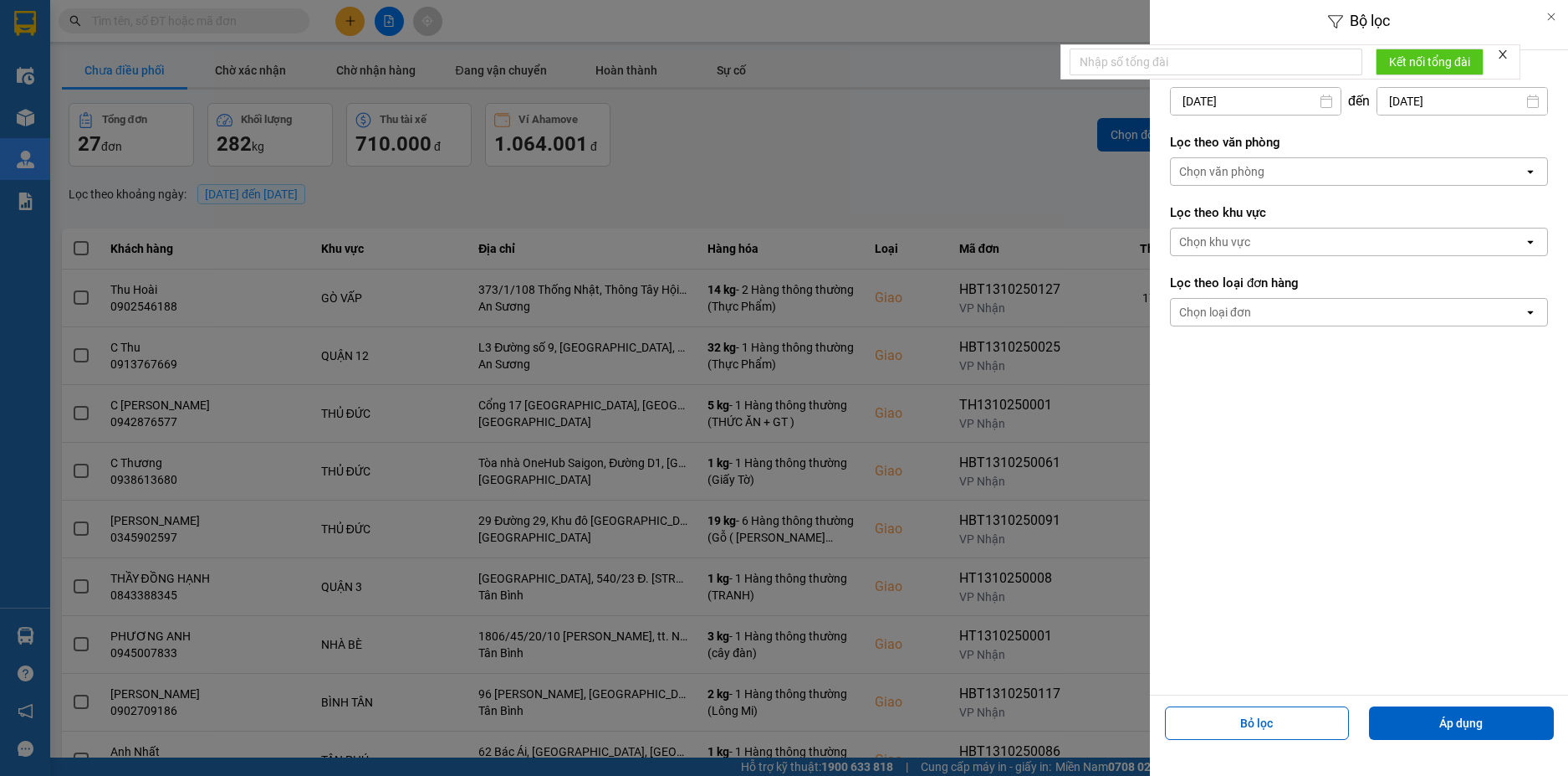
click at [1341, 172] on div "Chọn văn phòng" at bounding box center [1348, 172] width 353 height 27
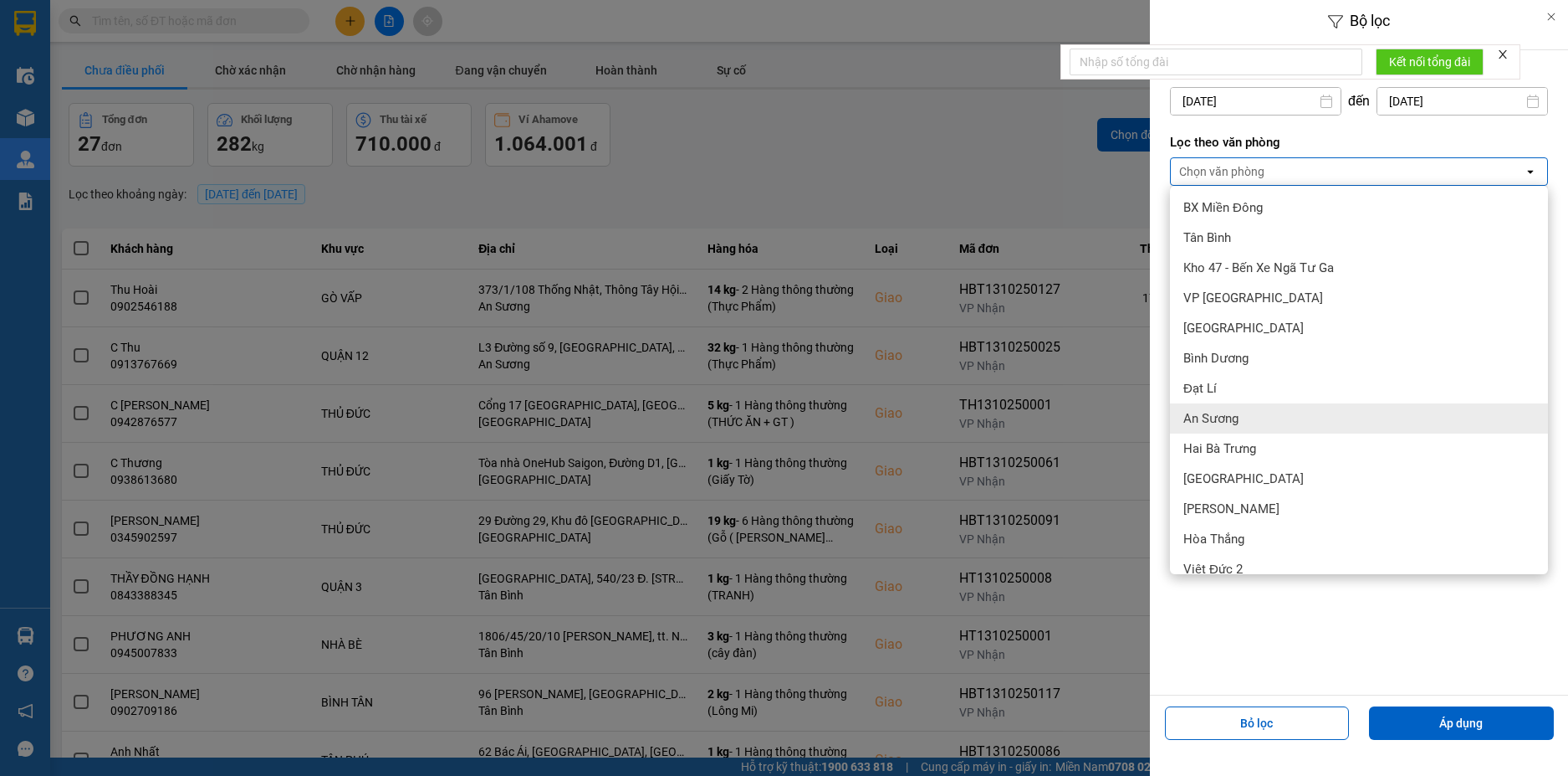
drag, startPoint x: 1295, startPoint y: 418, endPoint x: 1295, endPoint y: 437, distance: 19.0
click at [1293, 418] on div "An Sương" at bounding box center [1358, 418] width 378 height 30
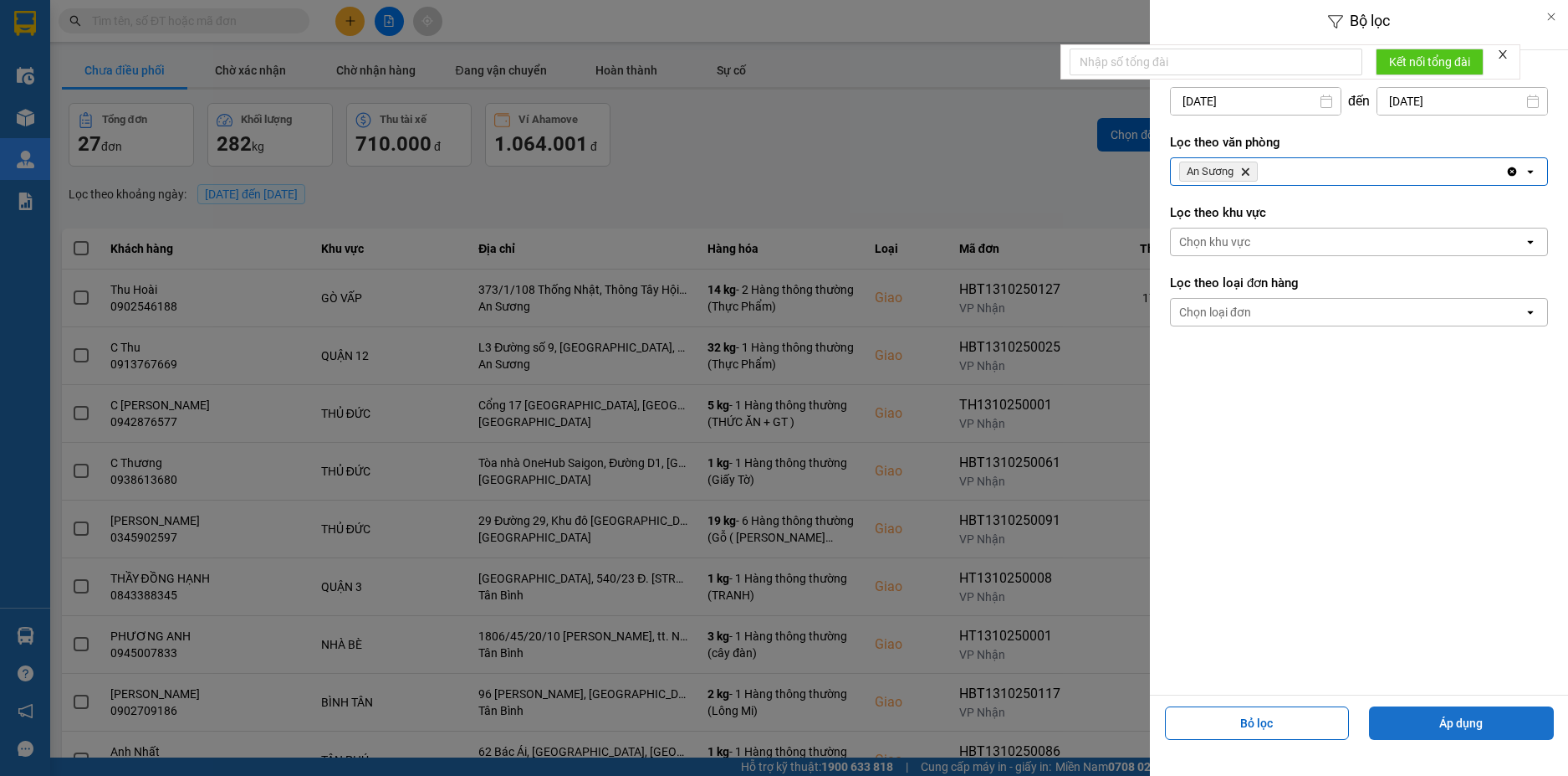
click at [1449, 717] on button "Áp dụng" at bounding box center [1461, 723] width 184 height 33
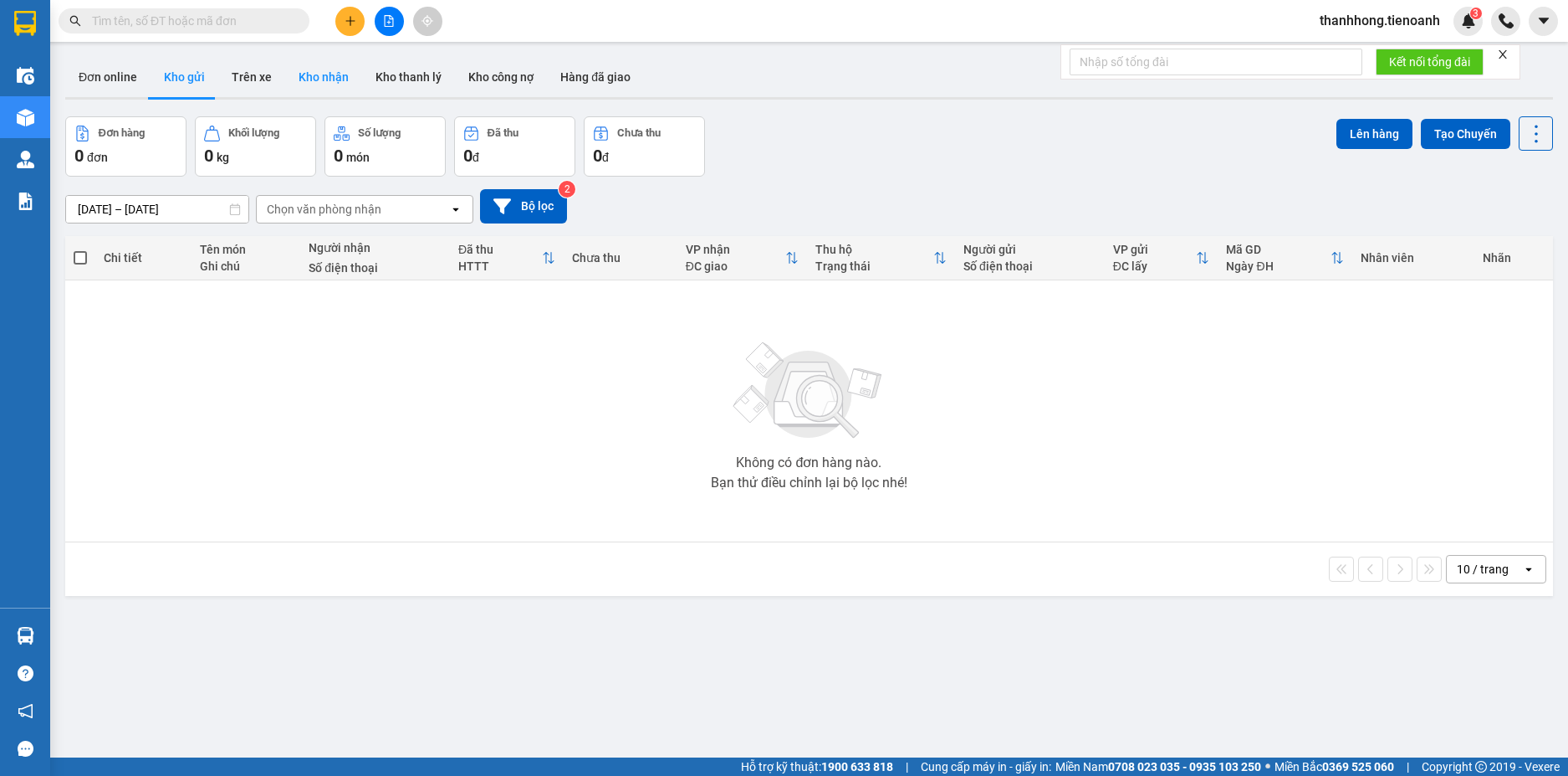
click at [341, 67] on button "Kho nhận" at bounding box center [323, 77] width 77 height 40
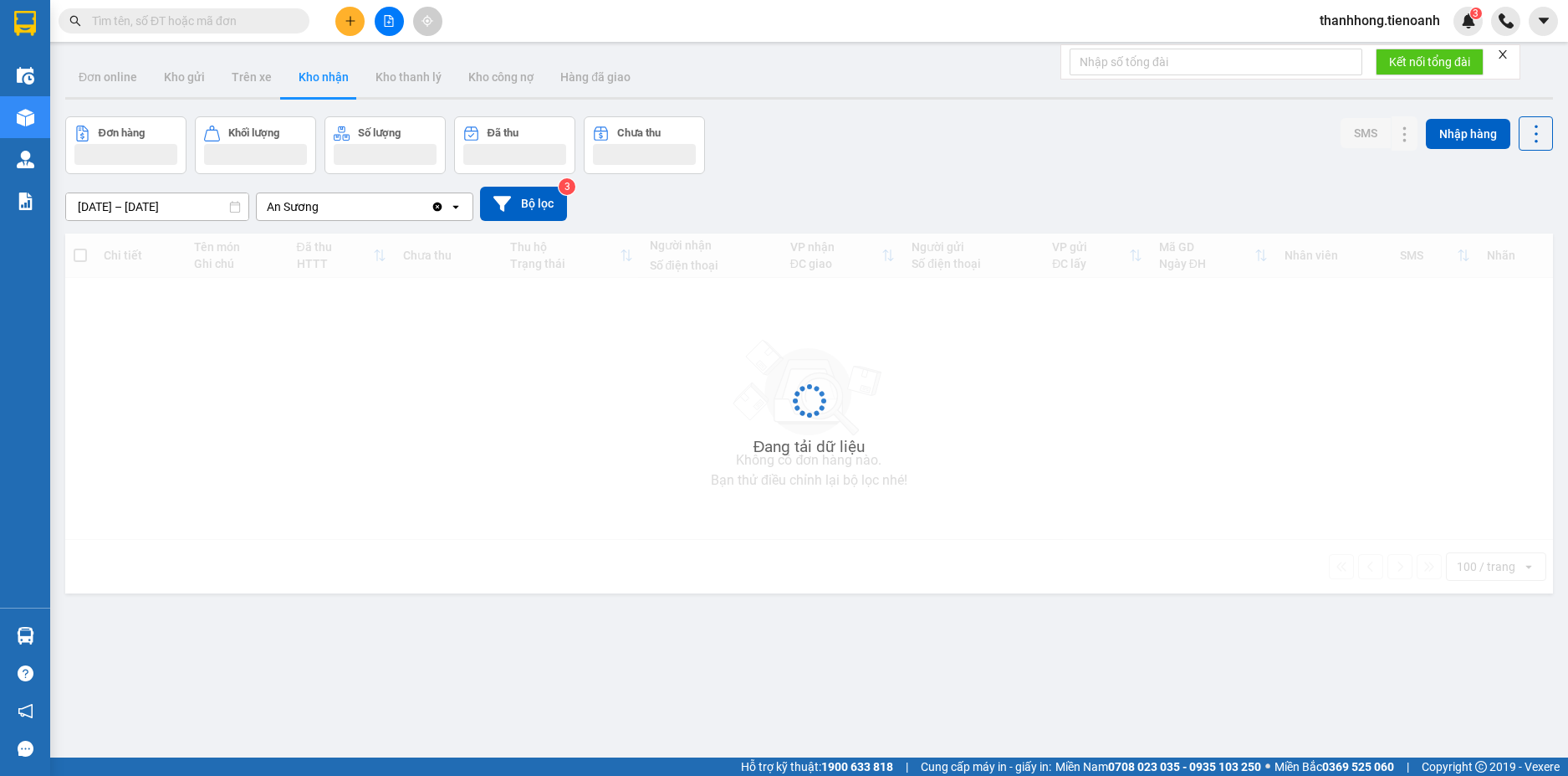
click at [258, 33] on span at bounding box center [183, 21] width 250 height 25
click at [259, 25] on input "text" at bounding box center [190, 20] width 197 height 18
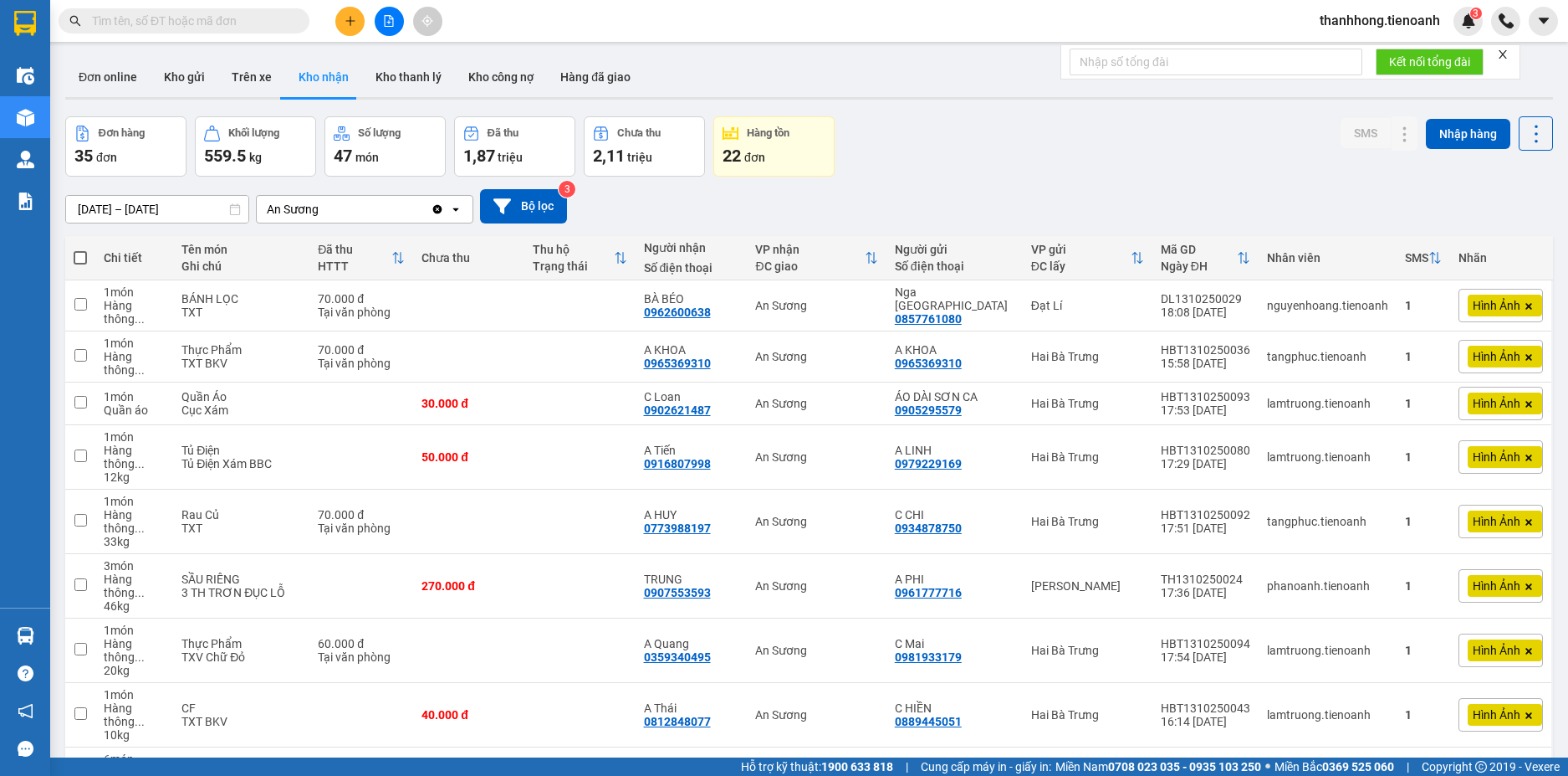
click at [259, 27] on input "text" at bounding box center [190, 20] width 197 height 18
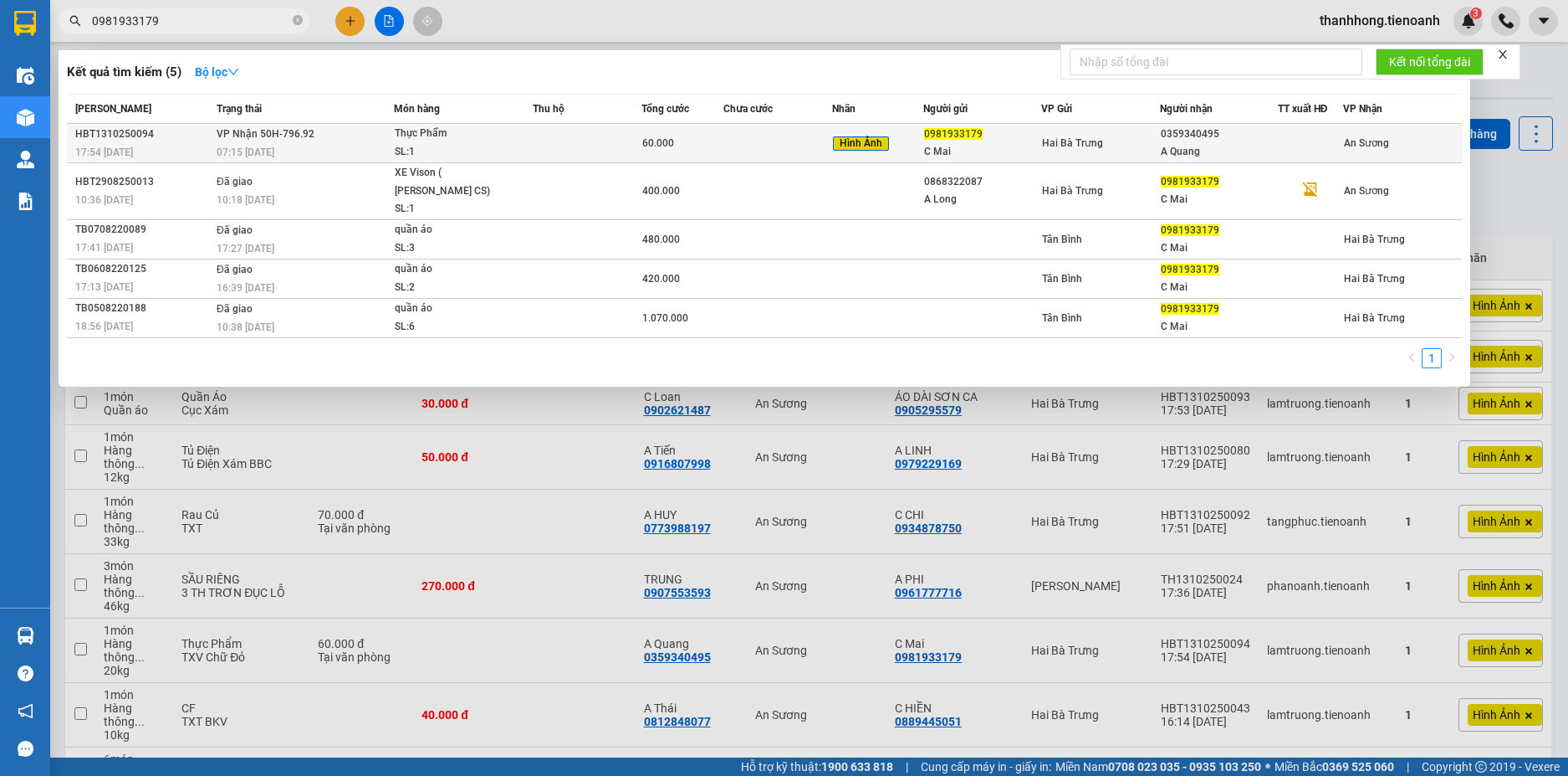
type input "0981933179"
click at [384, 134] on td "VP Nhận 50H-796.92 07:15 - 14/10" at bounding box center [303, 143] width 182 height 39
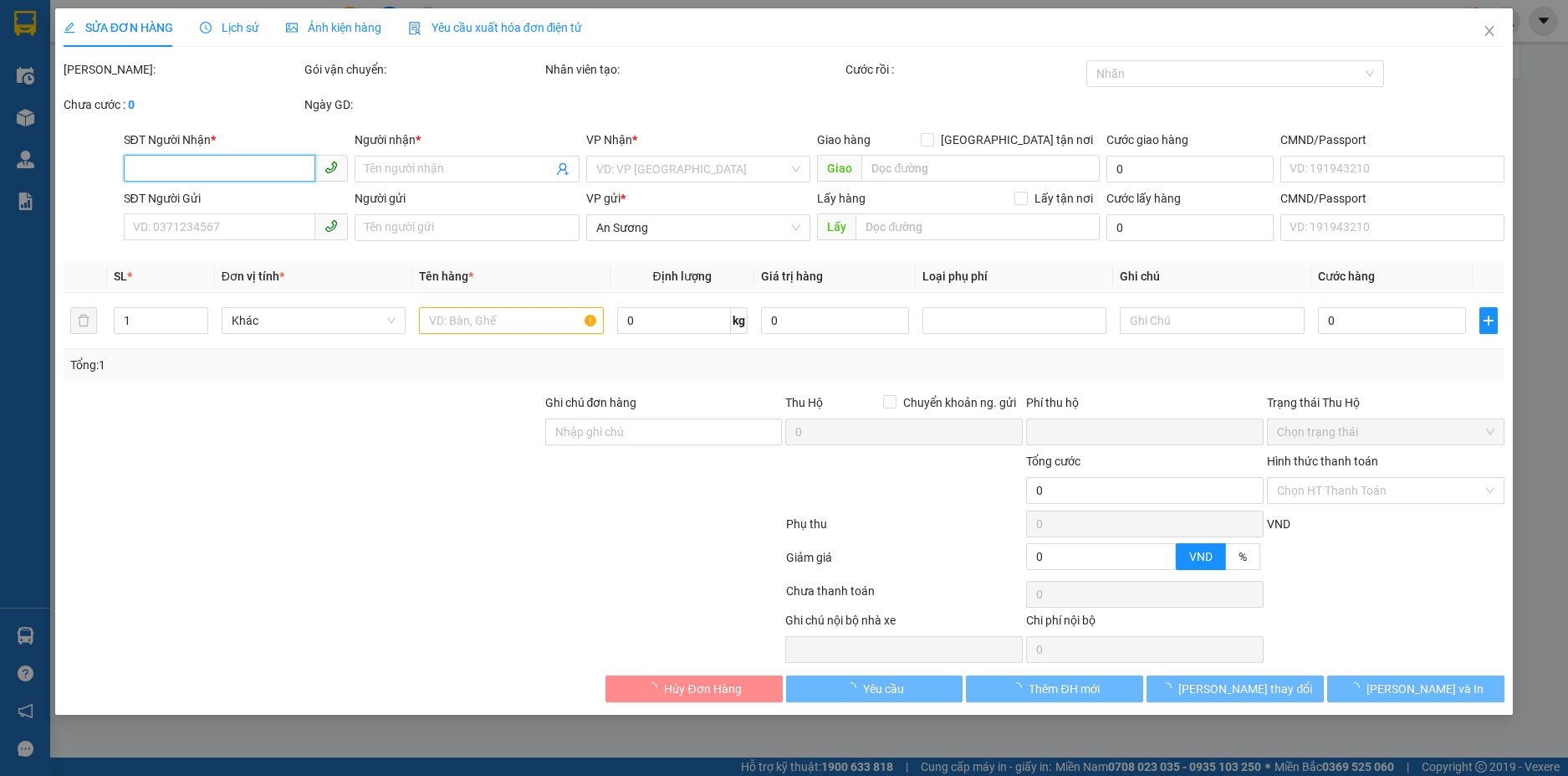
type input "0359340495"
type input "A Quang"
type input "0981933179"
type input "C Mai"
type input "0"
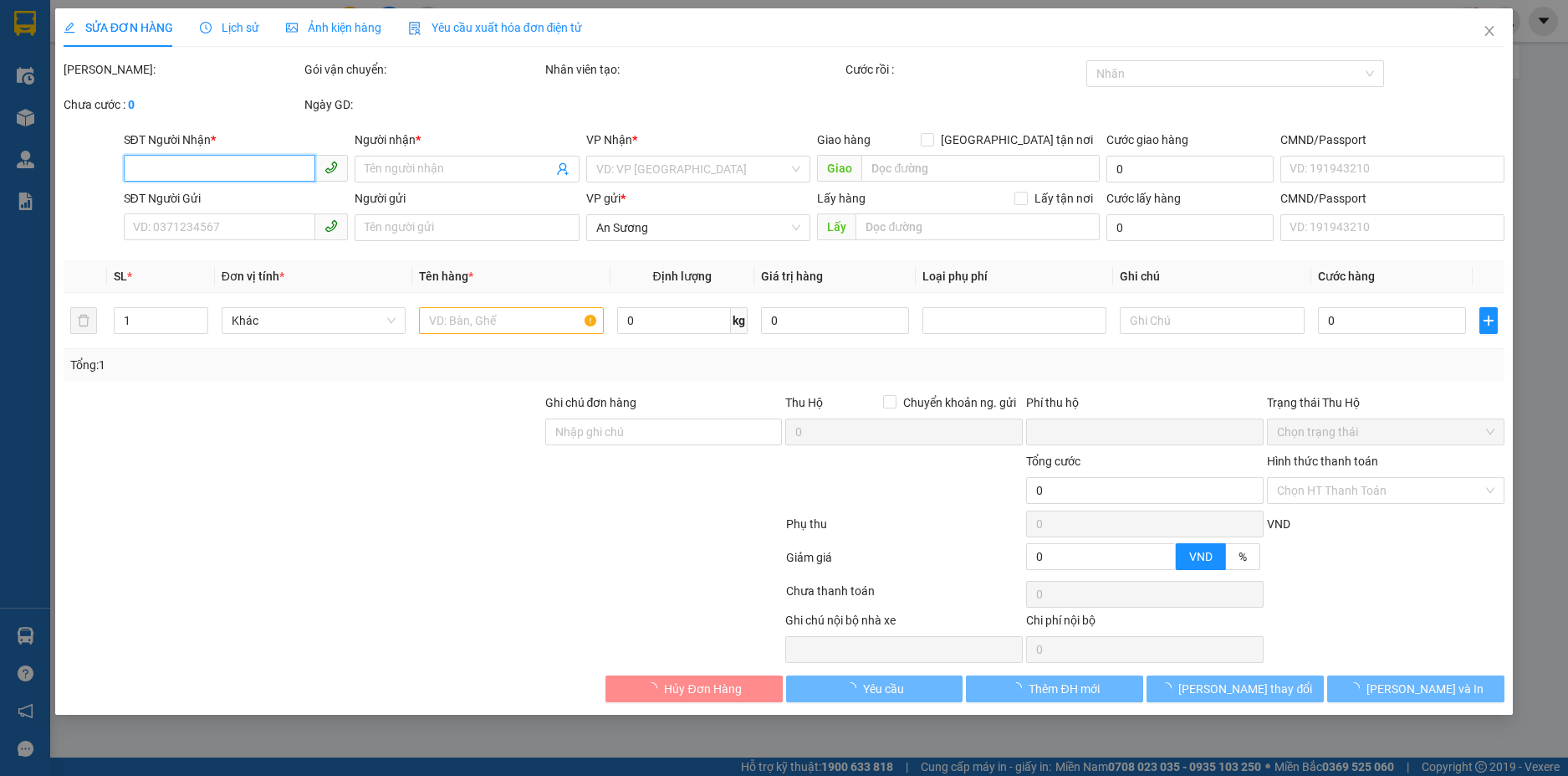
type input "60.000"
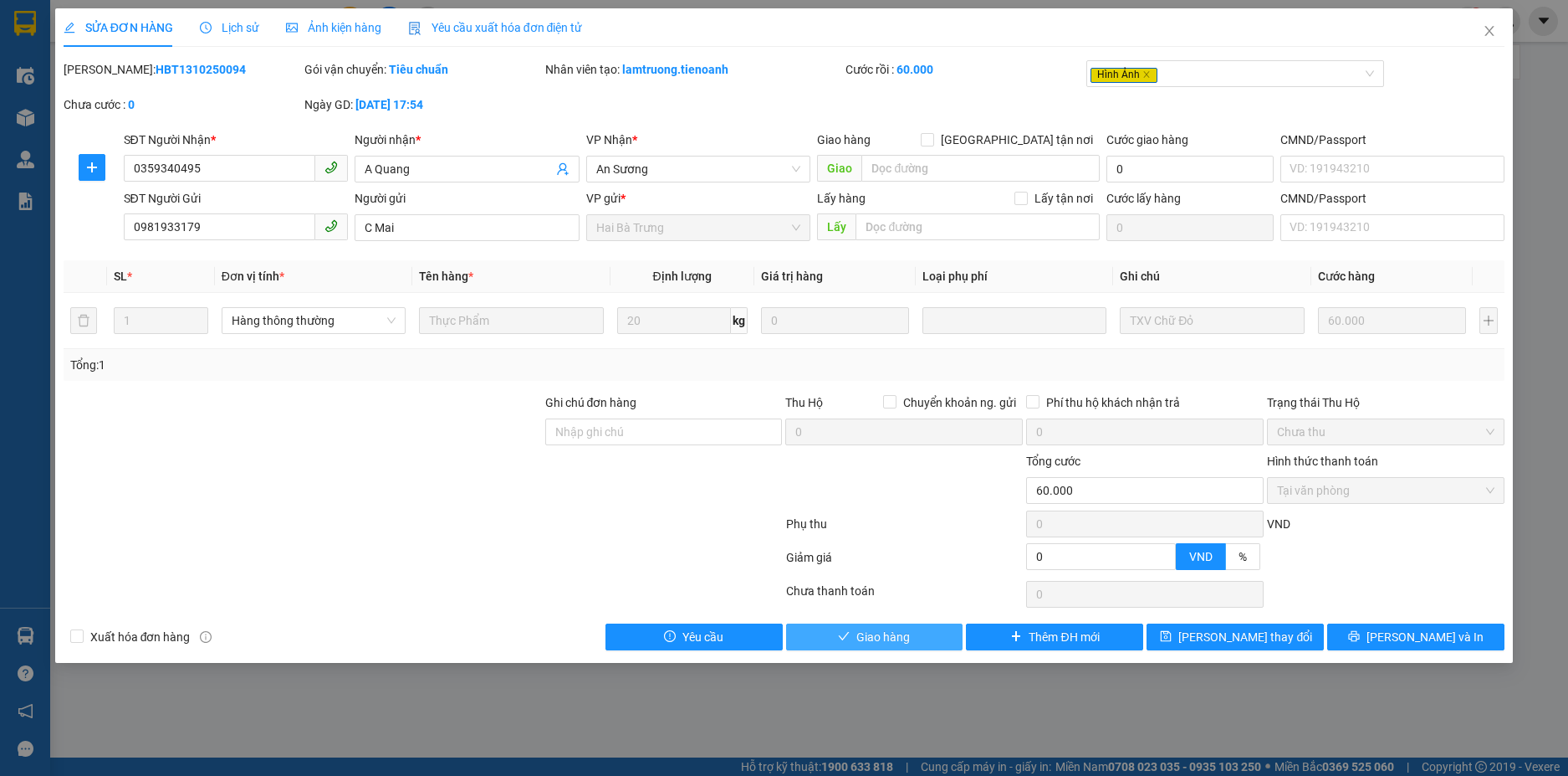
click at [816, 627] on button "Giao hàng" at bounding box center [875, 637] width 178 height 27
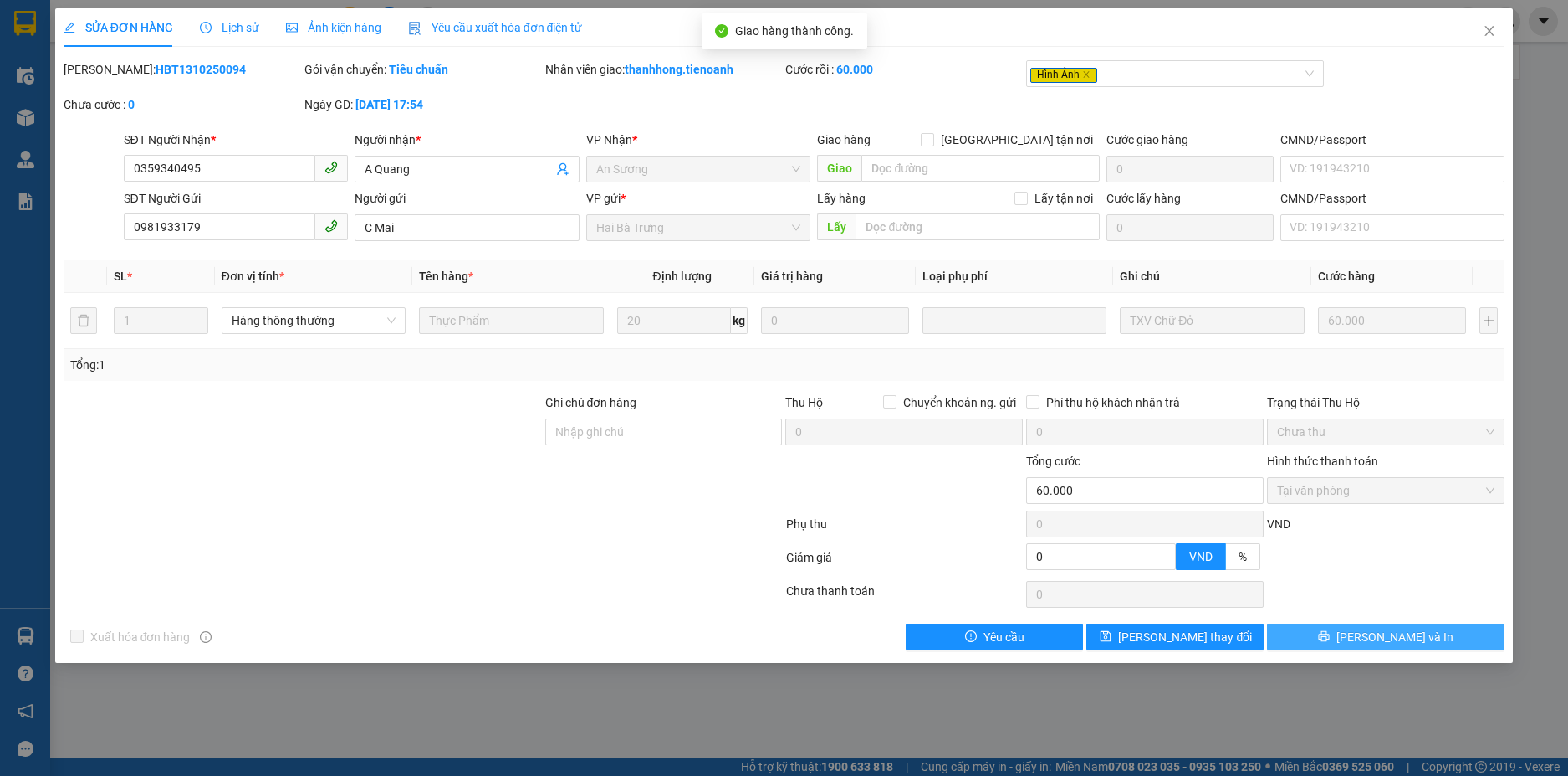
click at [1457, 633] on button "Lưu và In" at bounding box center [1385, 637] width 238 height 27
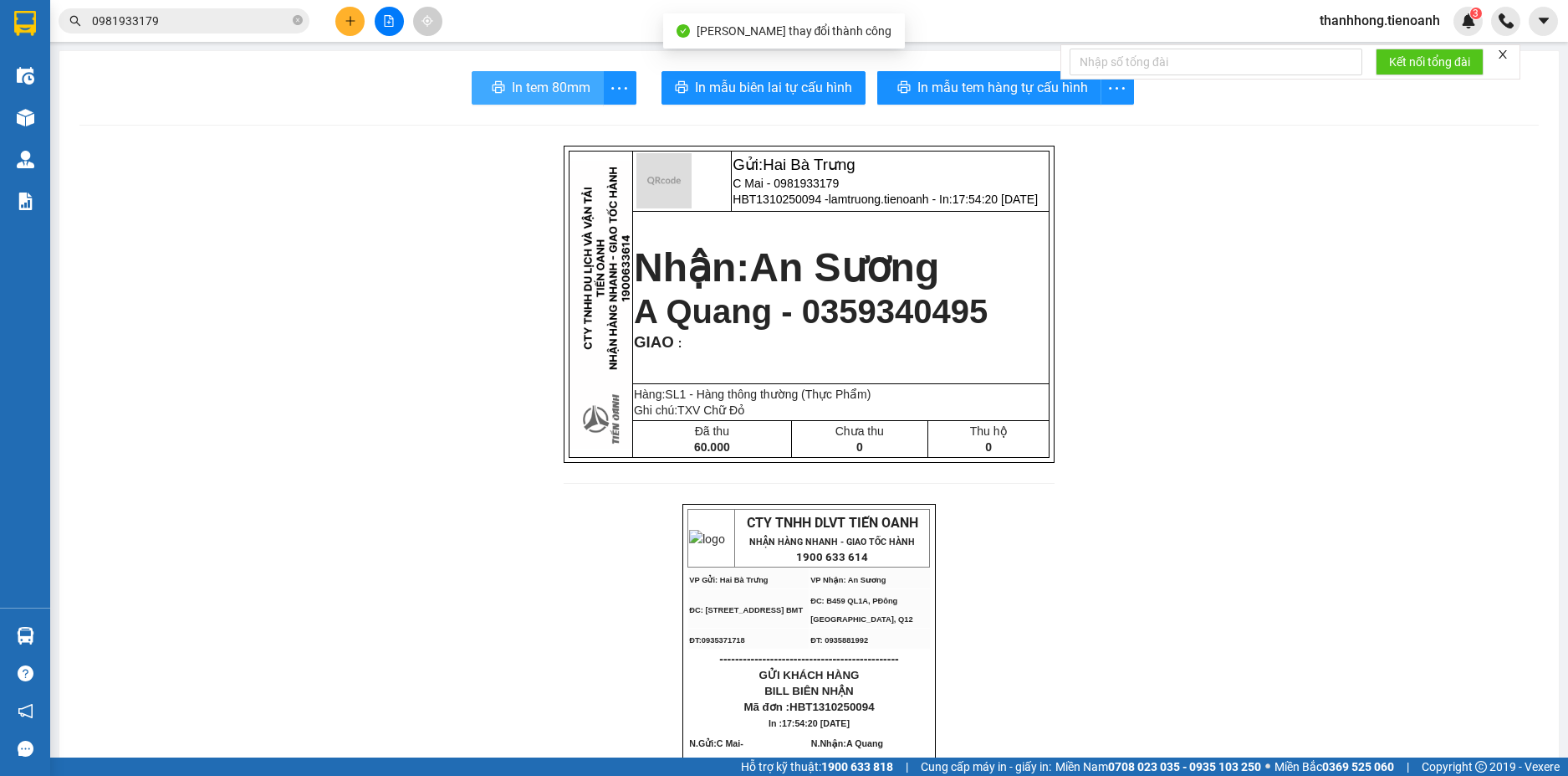
click at [563, 87] on span "In tem 80mm" at bounding box center [550, 87] width 79 height 21
